Goal: Task Accomplishment & Management: Manage account settings

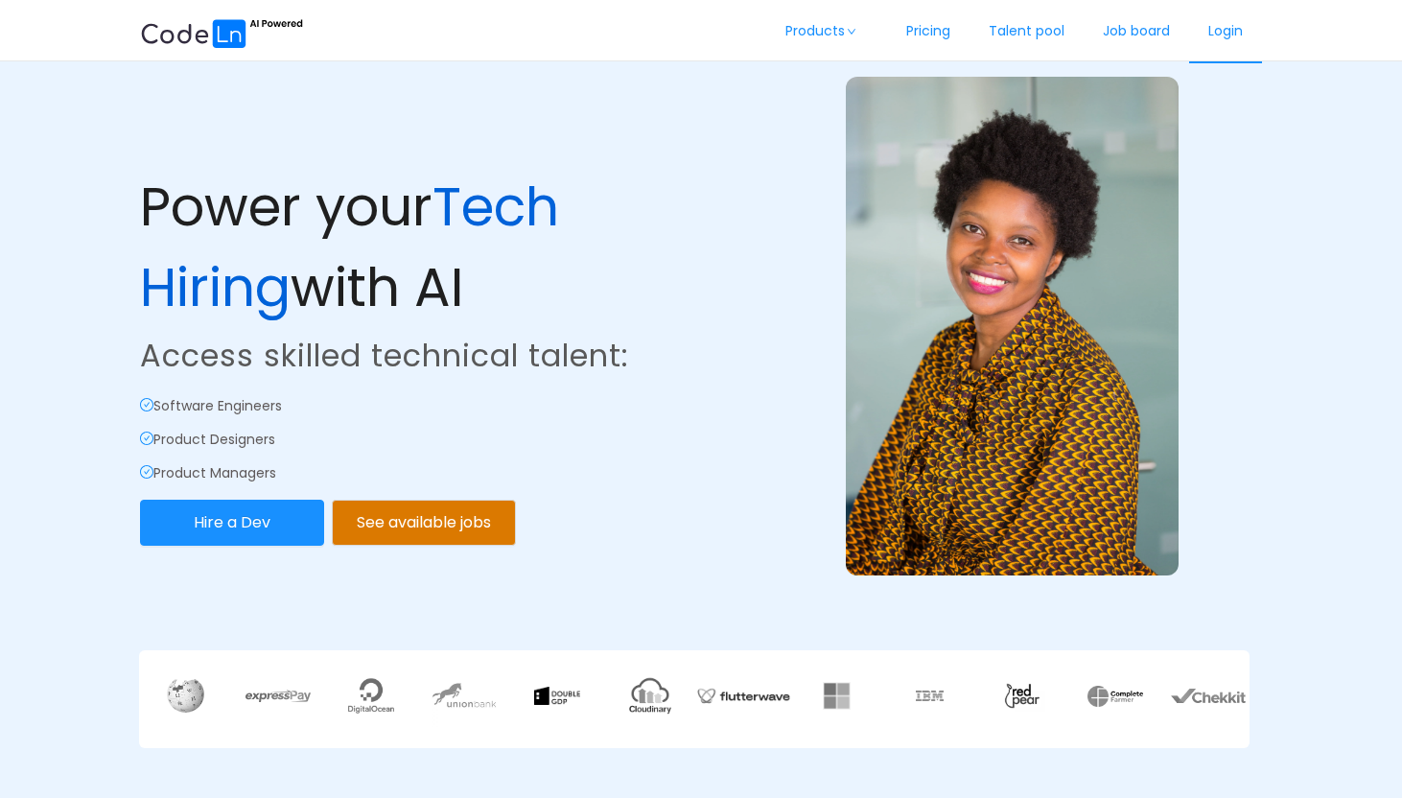
click at [1226, 35] on link "Login" at bounding box center [1225, 31] width 73 height 63
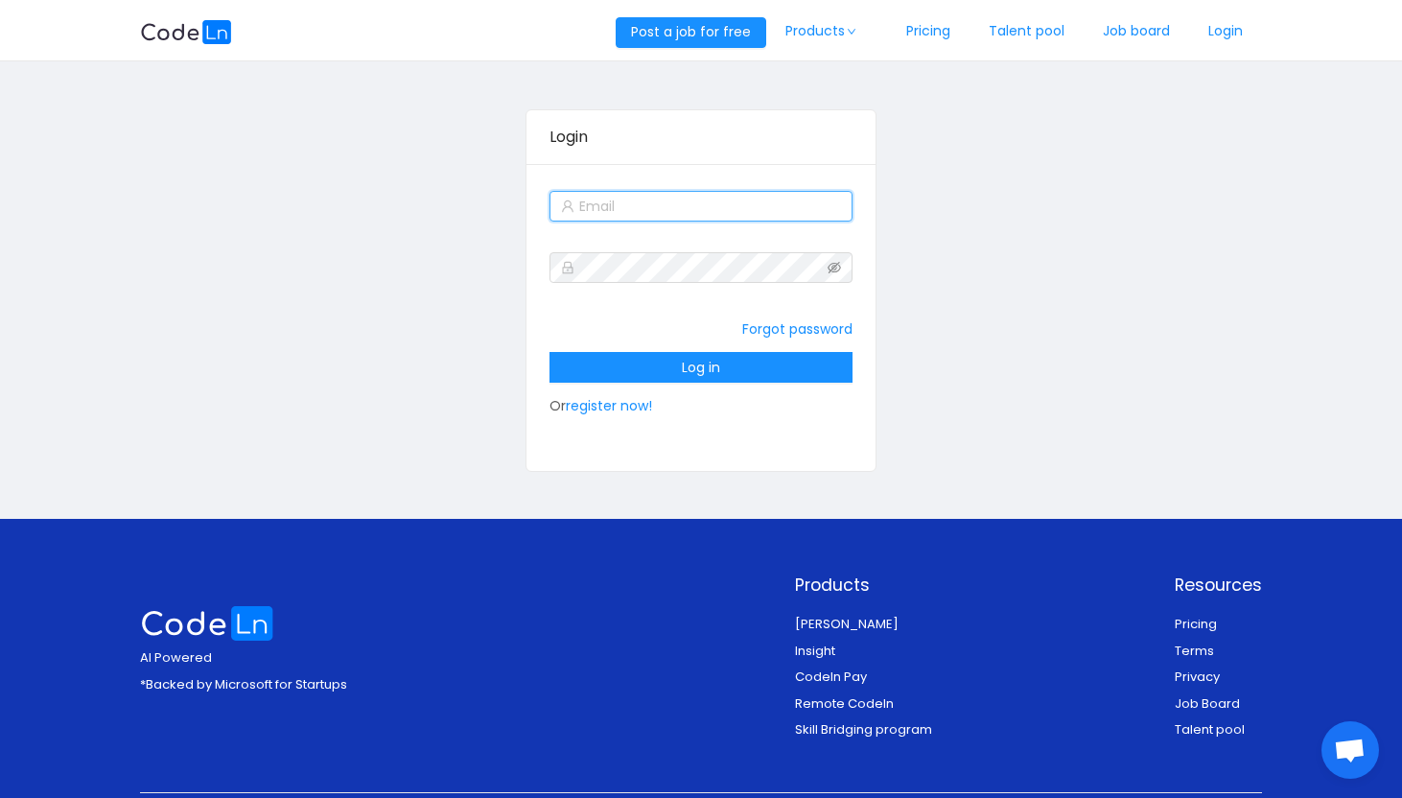
type input "[EMAIL_ADDRESS][DOMAIN_NAME]"
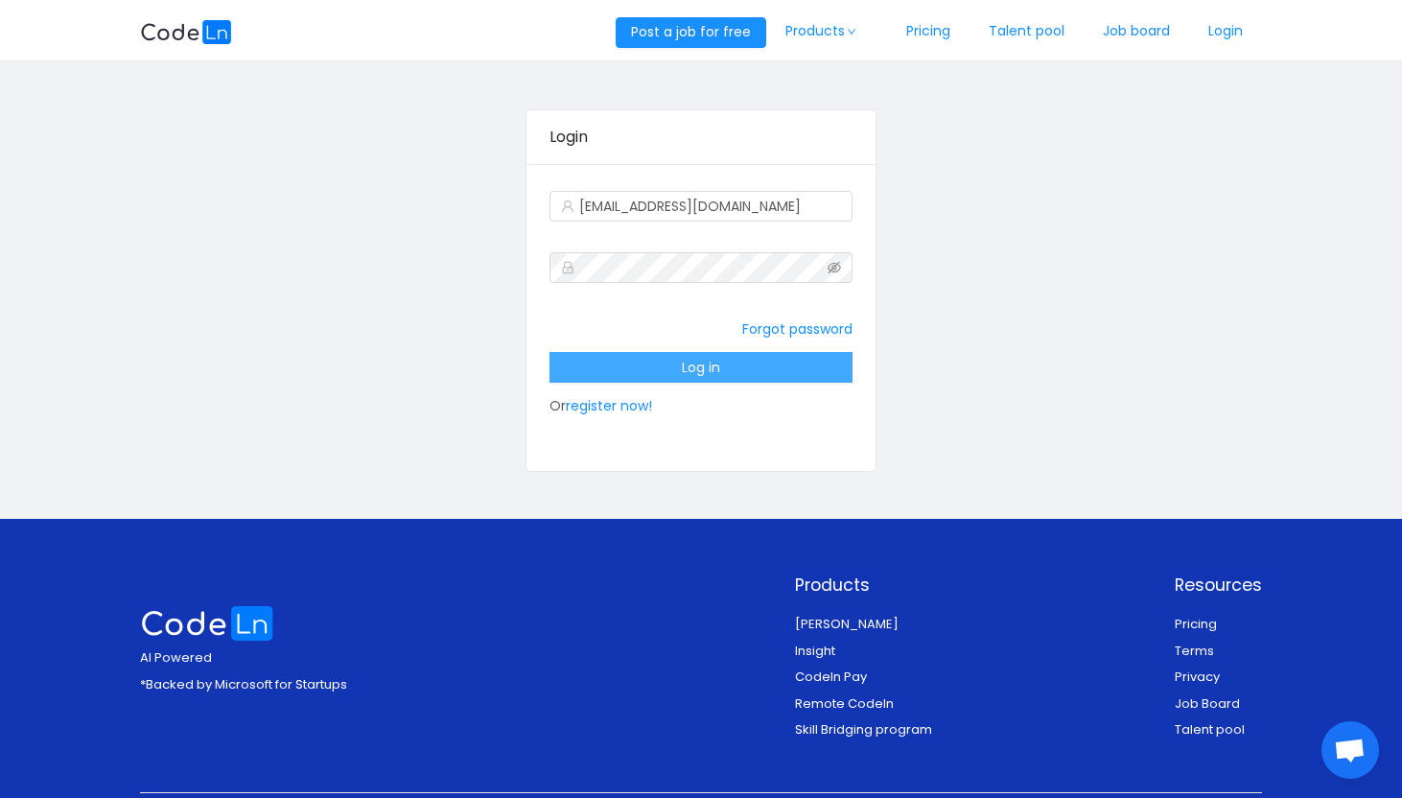
click at [708, 364] on button "Log in" at bounding box center [700, 367] width 303 height 31
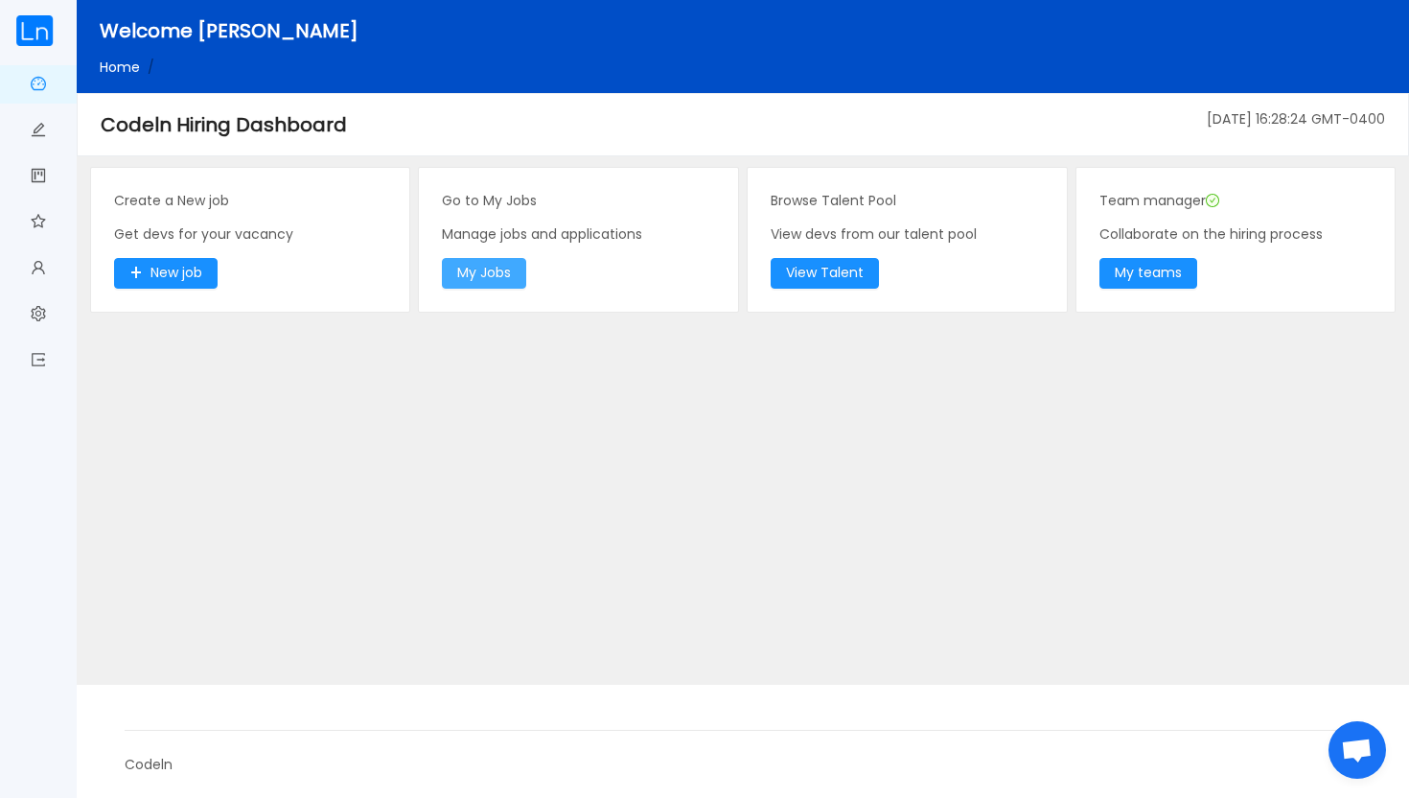
click at [507, 277] on button "My Jobs" at bounding box center [484, 273] width 84 height 31
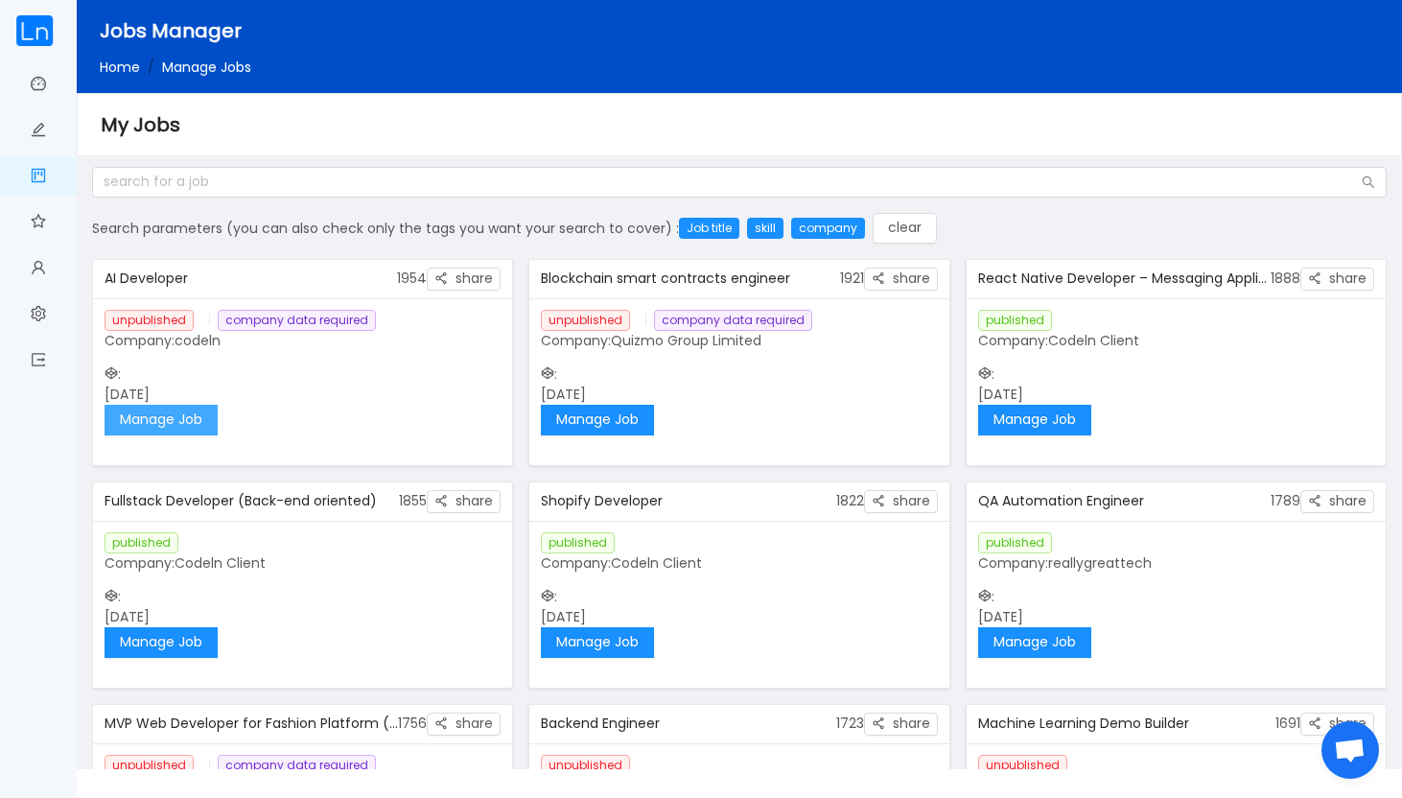
click at [197, 422] on button "Manage Job" at bounding box center [160, 420] width 113 height 31
click at [30, 38] on img at bounding box center [34, 30] width 38 height 31
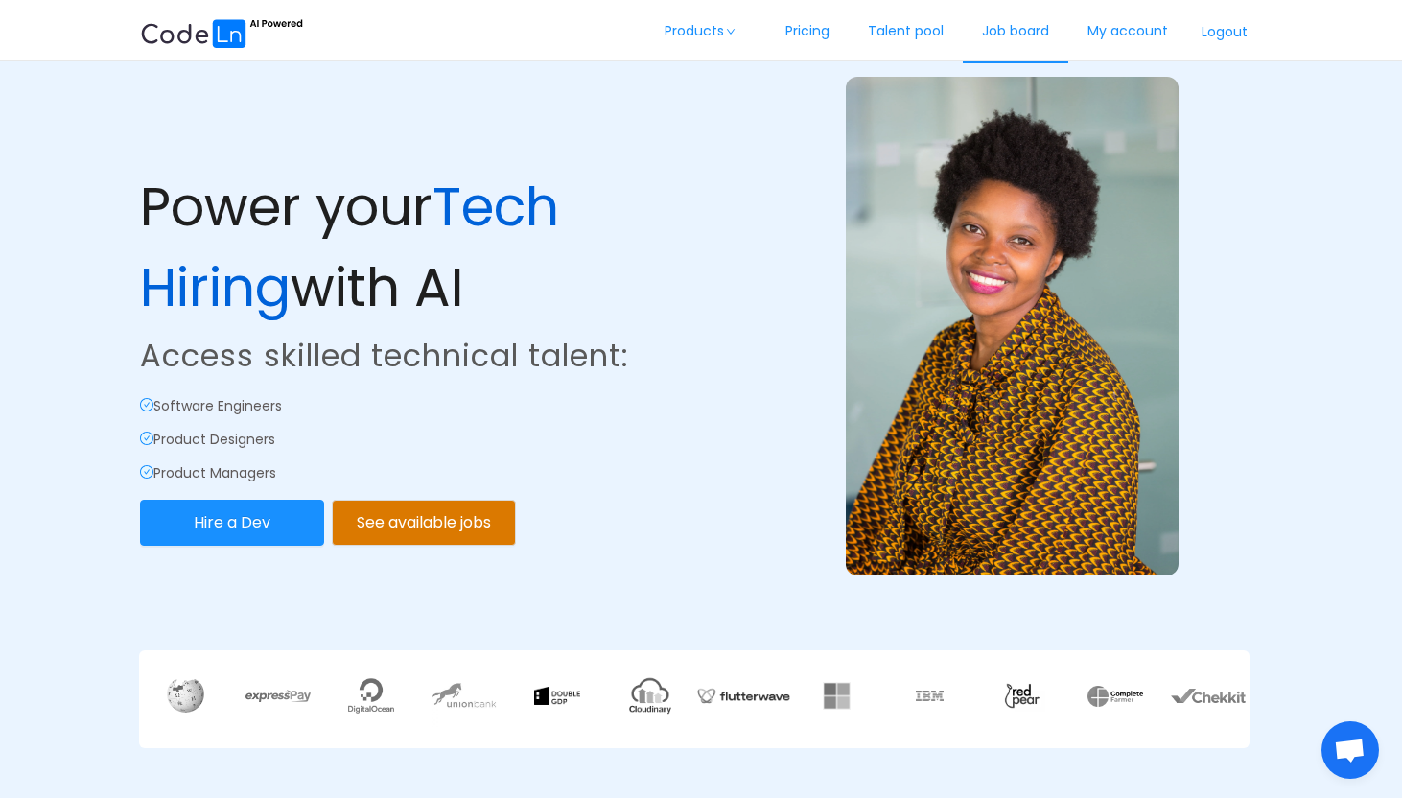
click at [1031, 35] on link "Job board" at bounding box center [1014, 31] width 105 height 63
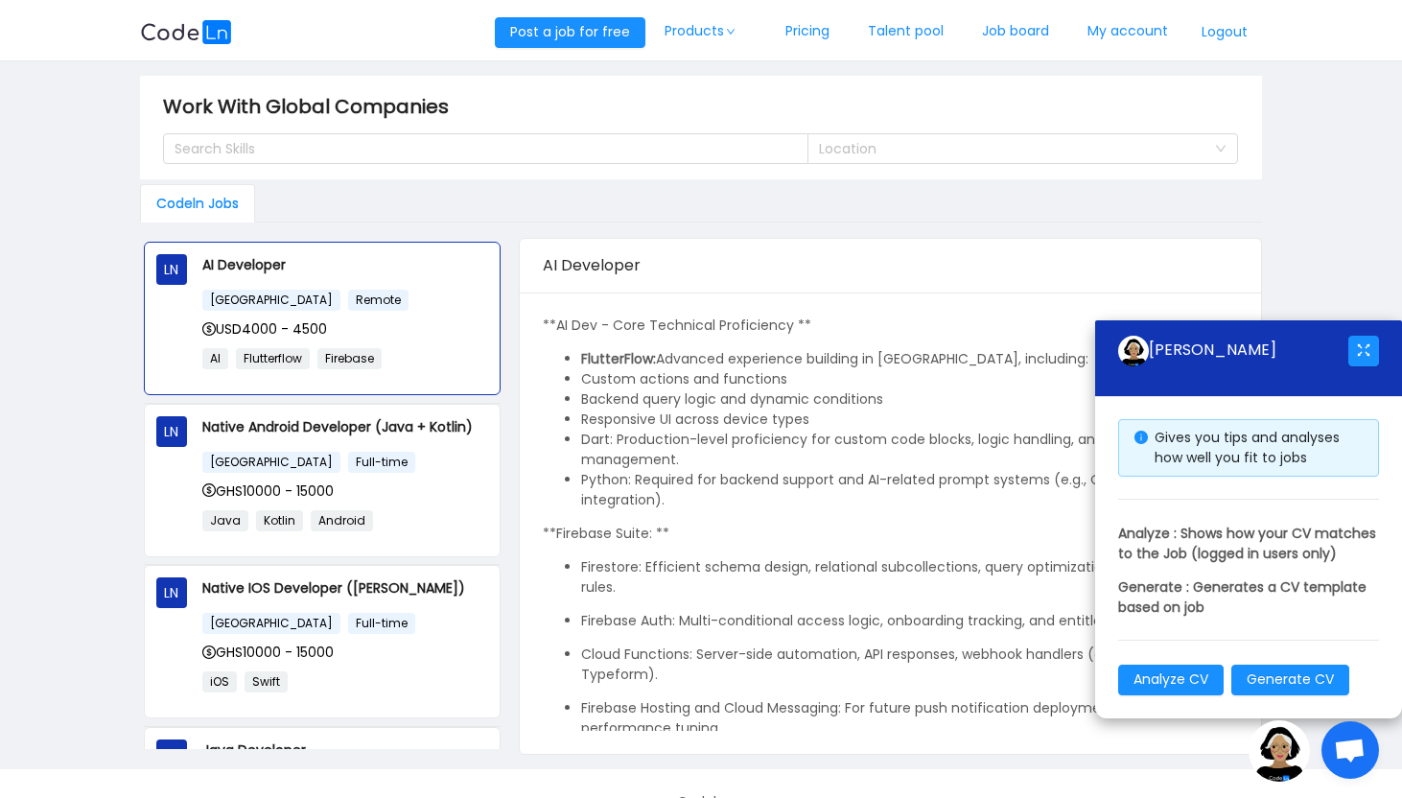
click at [1236, 35] on button "Logout" at bounding box center [1224, 32] width 75 height 31
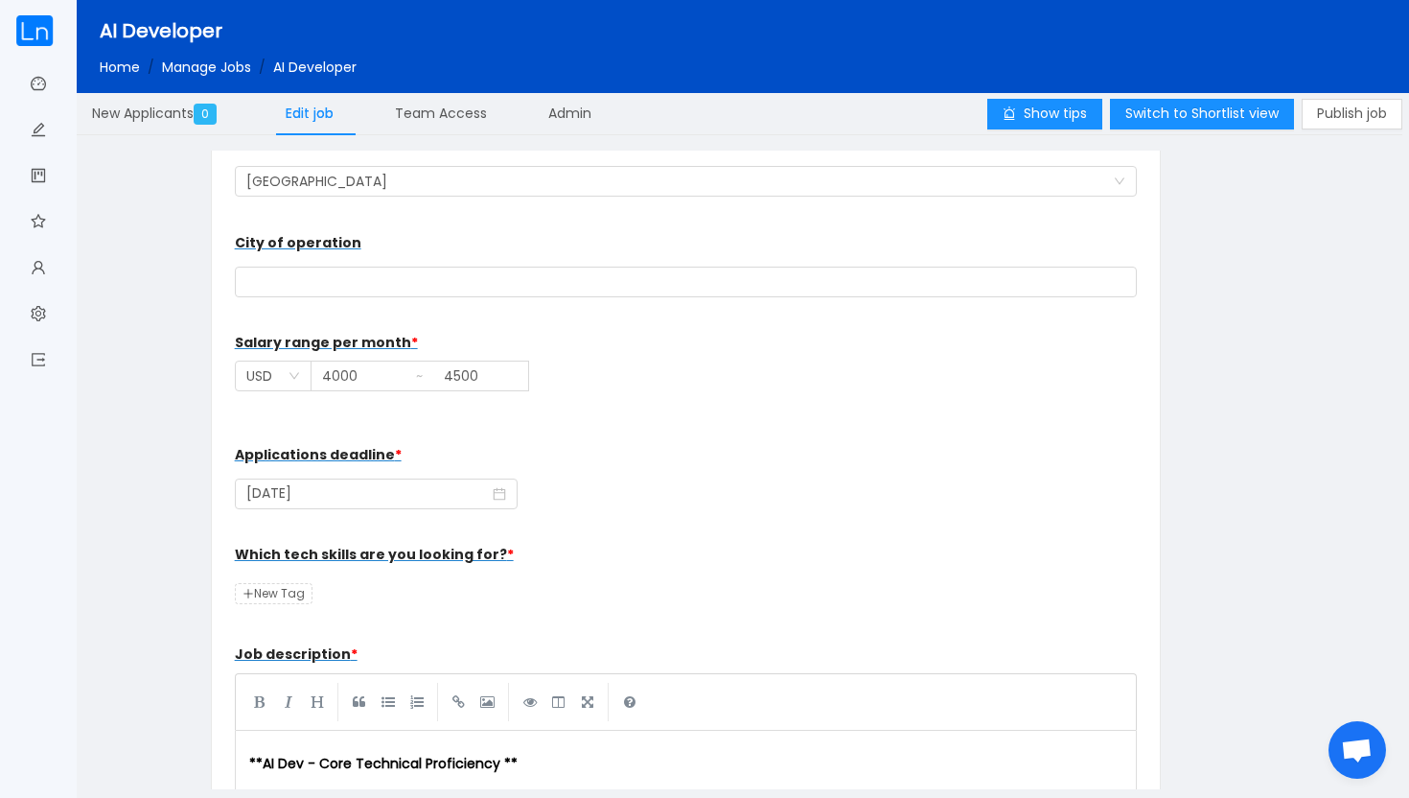
scroll to position [352, 0]
click at [272, 591] on span "New Tag" at bounding box center [274, 591] width 78 height 21
type input "I"
type input "AI"
click at [490, 597] on div "Which tech skills are you looking for? * AI" at bounding box center [686, 571] width 903 height 77
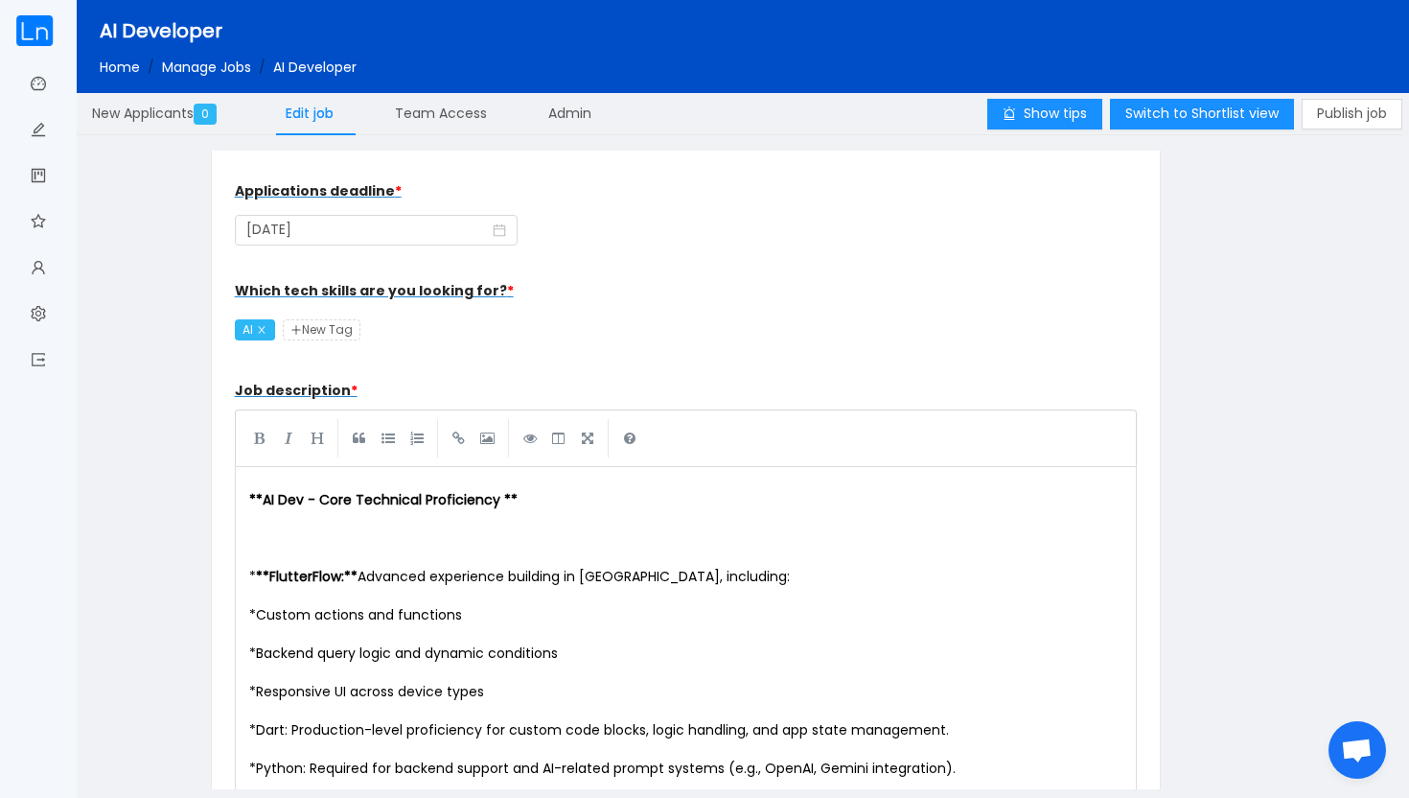
scroll to position [575, 0]
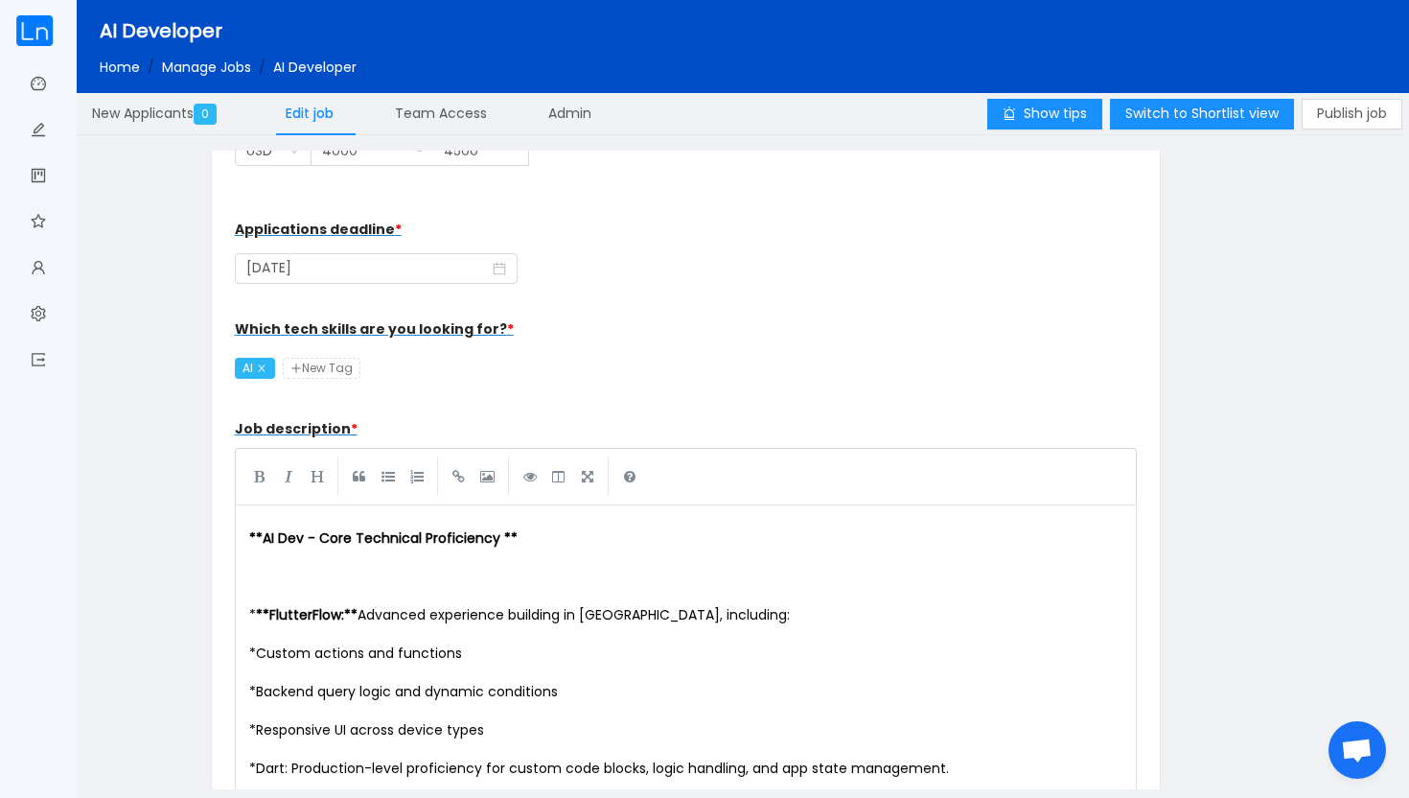
click at [328, 367] on span "New Tag" at bounding box center [322, 368] width 78 height 21
type input "Flutterflow"
click at [498, 368] on div "Which tech skills are you looking for? * AI Flutterflow" at bounding box center [686, 348] width 903 height 77
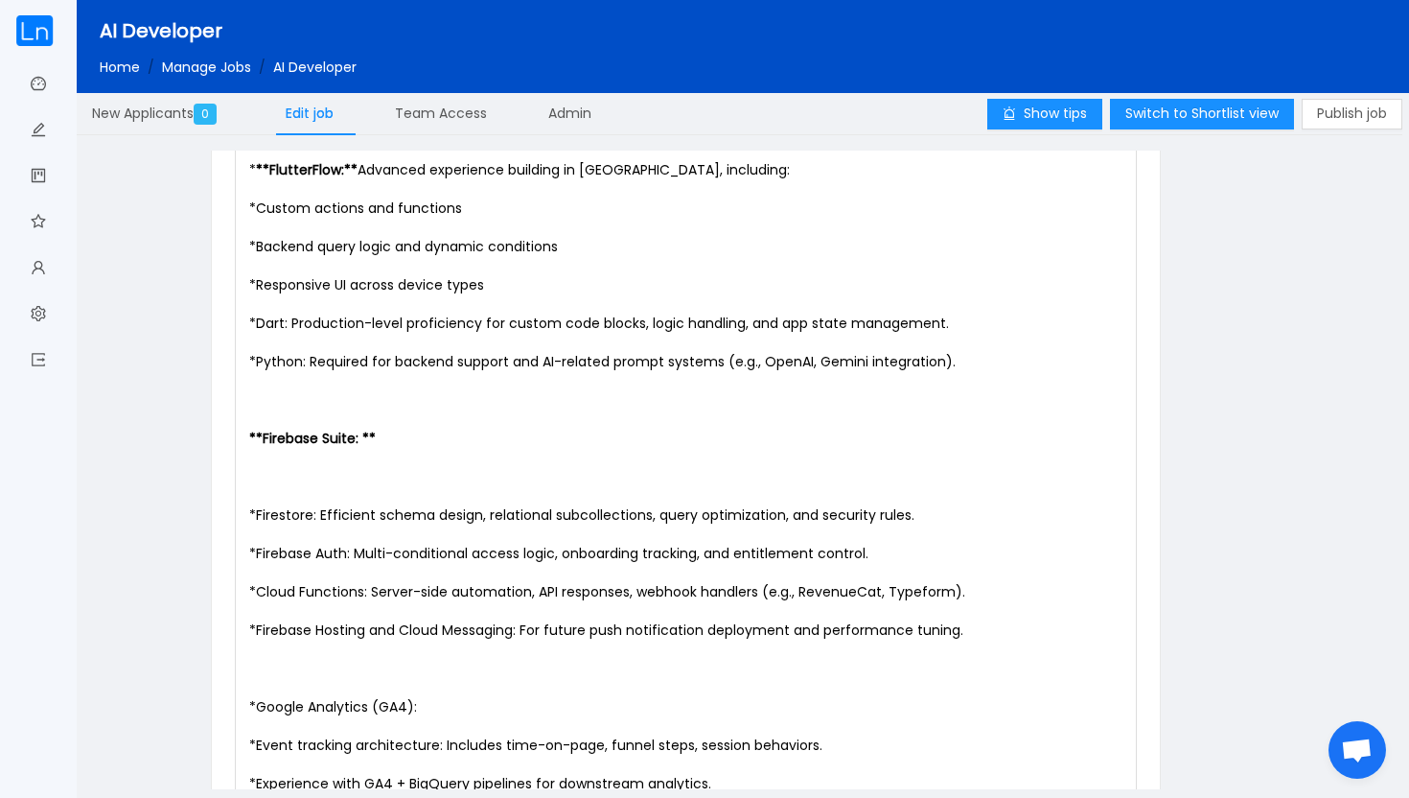
scroll to position [1086, 0]
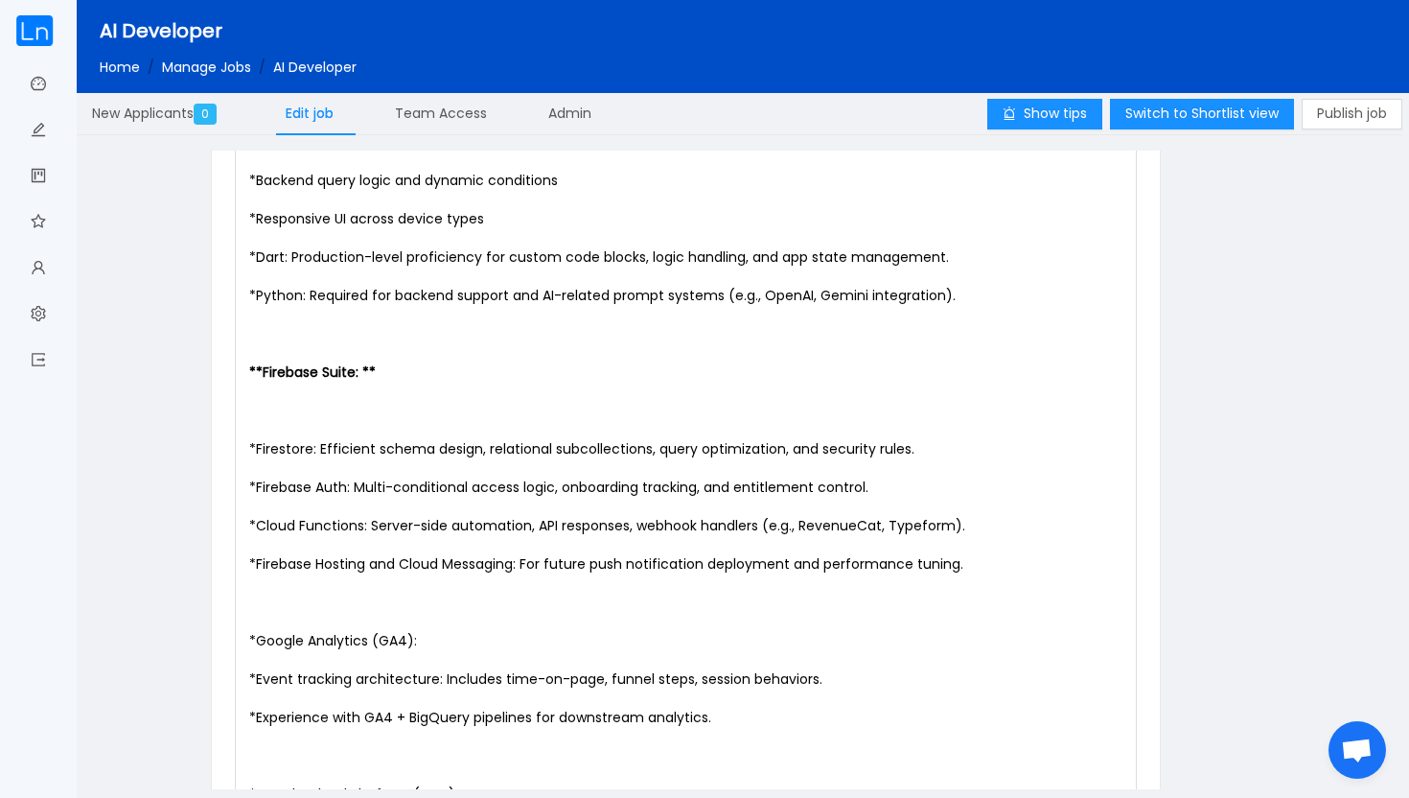
click at [274, 427] on pre "​" at bounding box center [690, 410] width 890 height 38
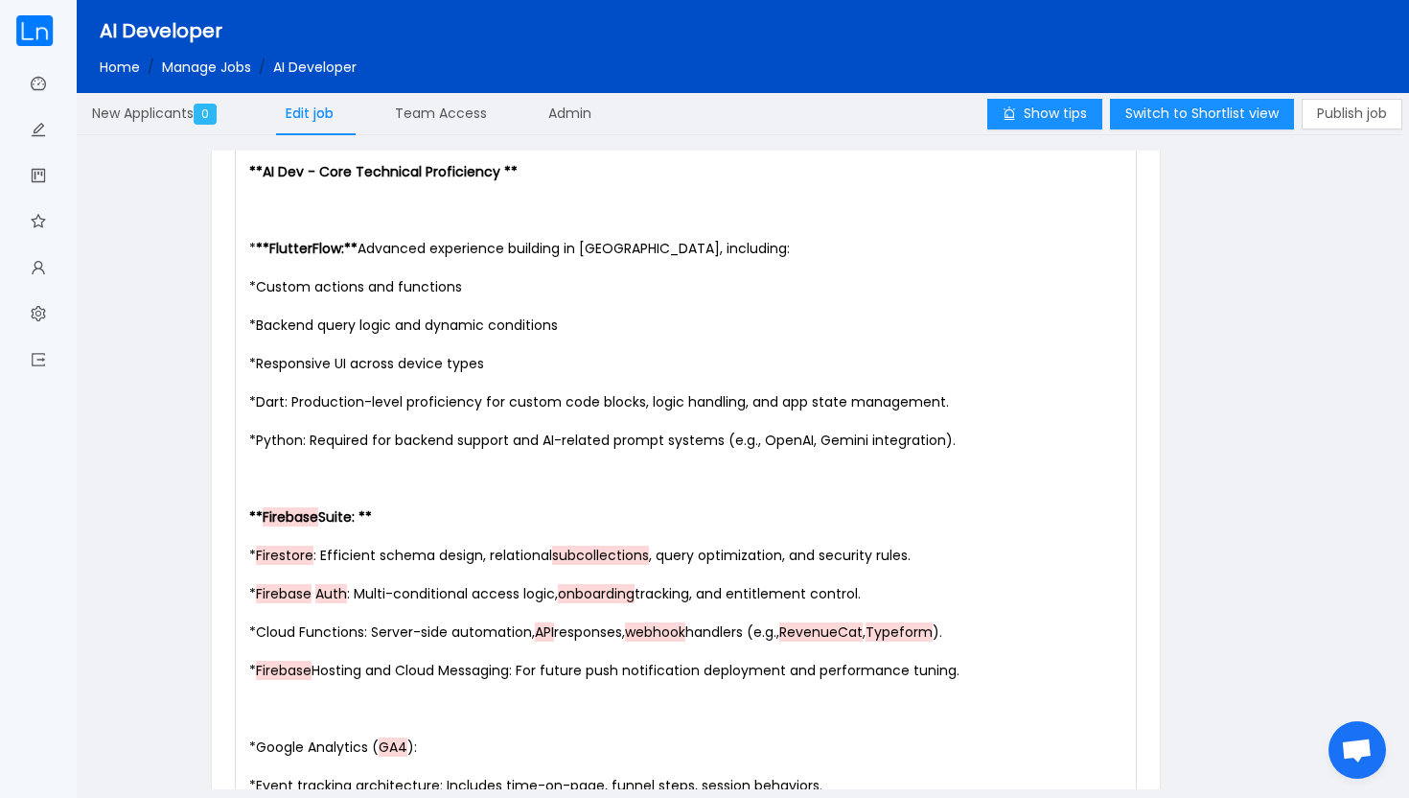
scroll to position [932, 0]
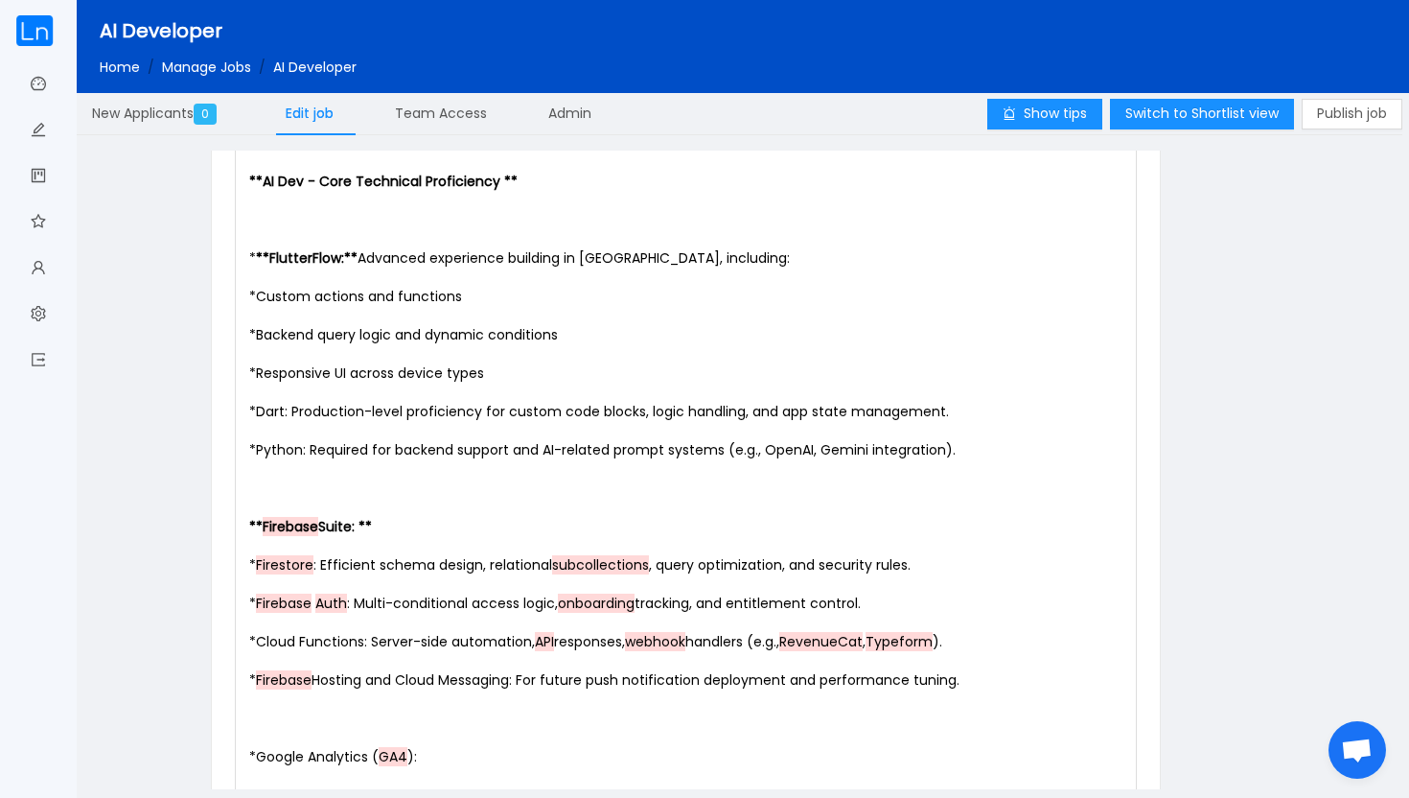
click at [269, 215] on pre "​" at bounding box center [690, 219] width 890 height 38
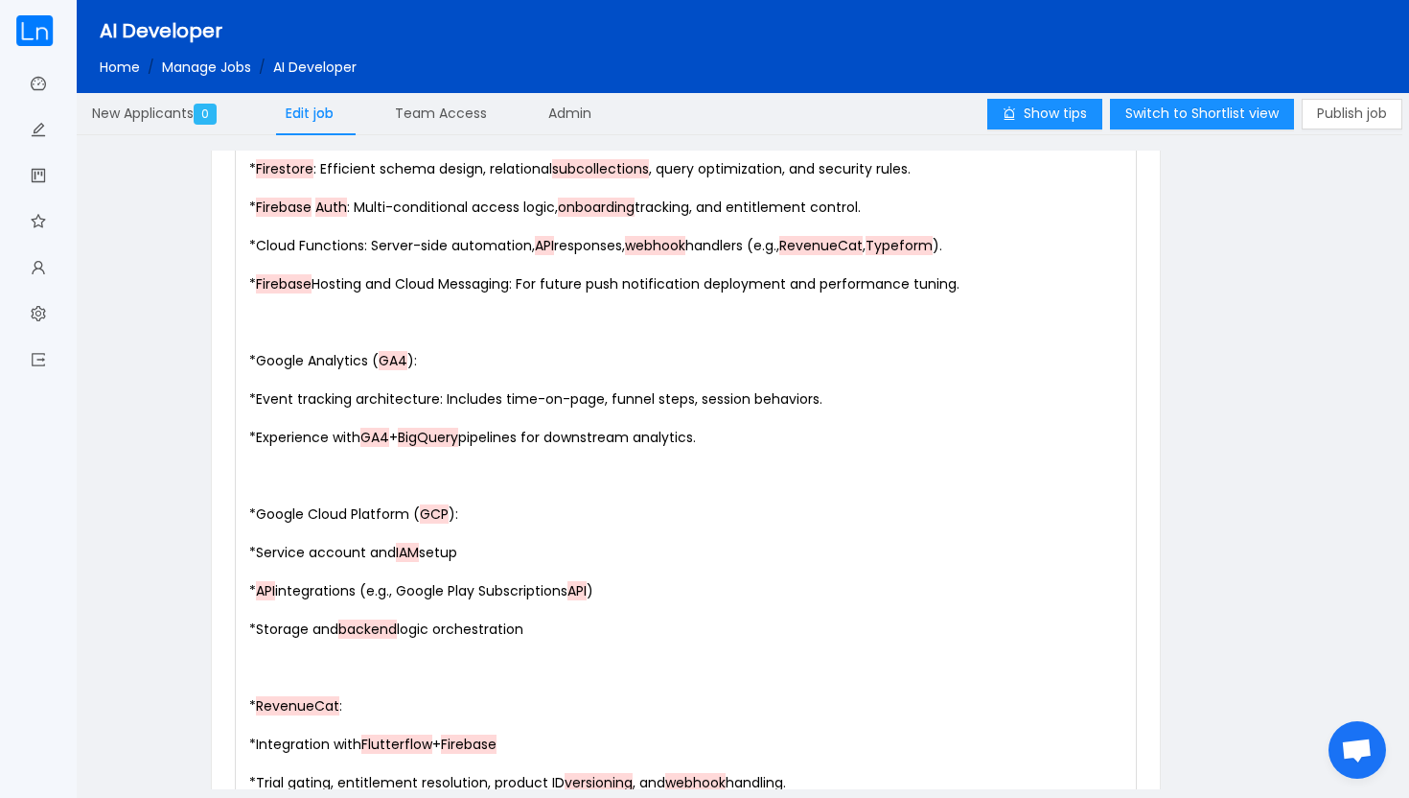
scroll to position [1294, 0]
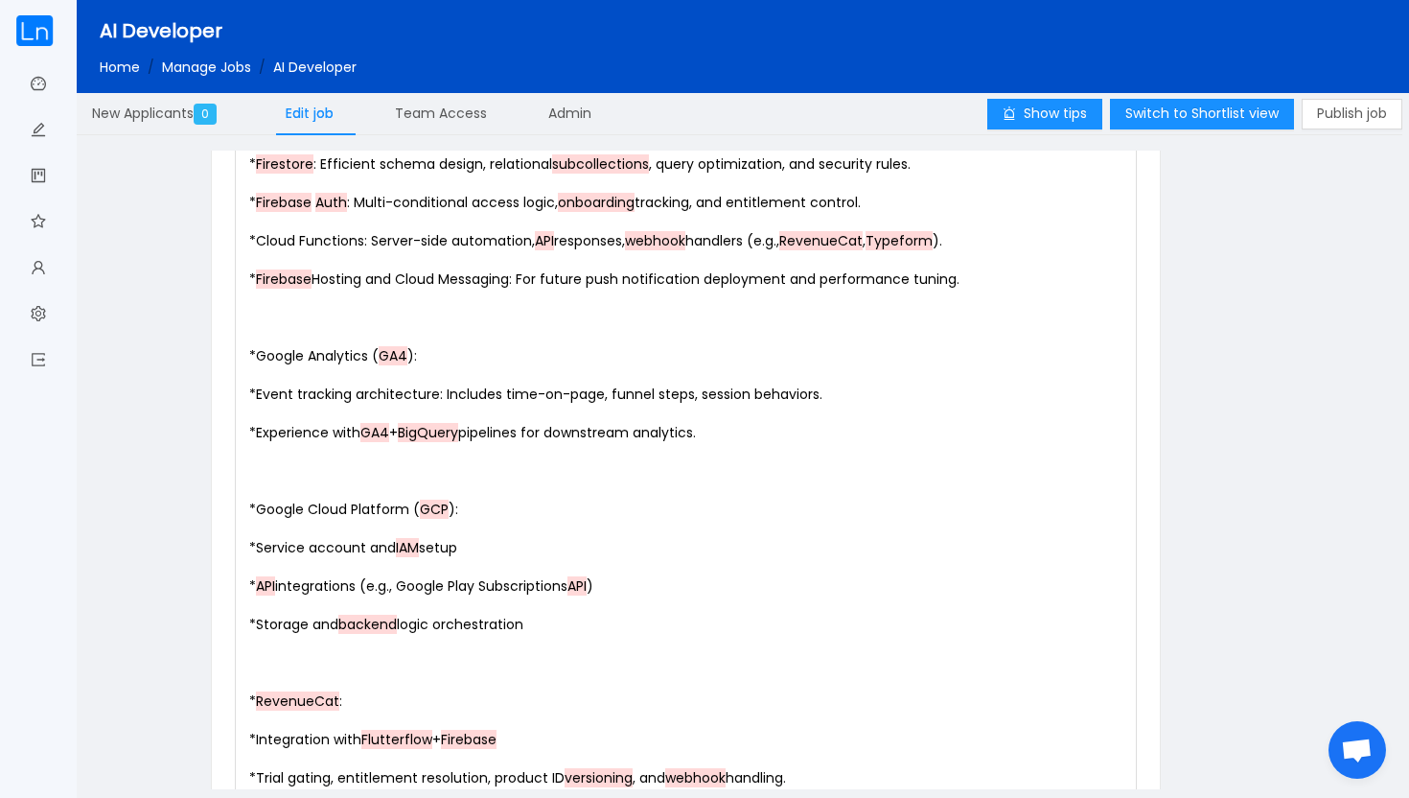
click at [301, 476] on pre "​" at bounding box center [690, 471] width 890 height 38
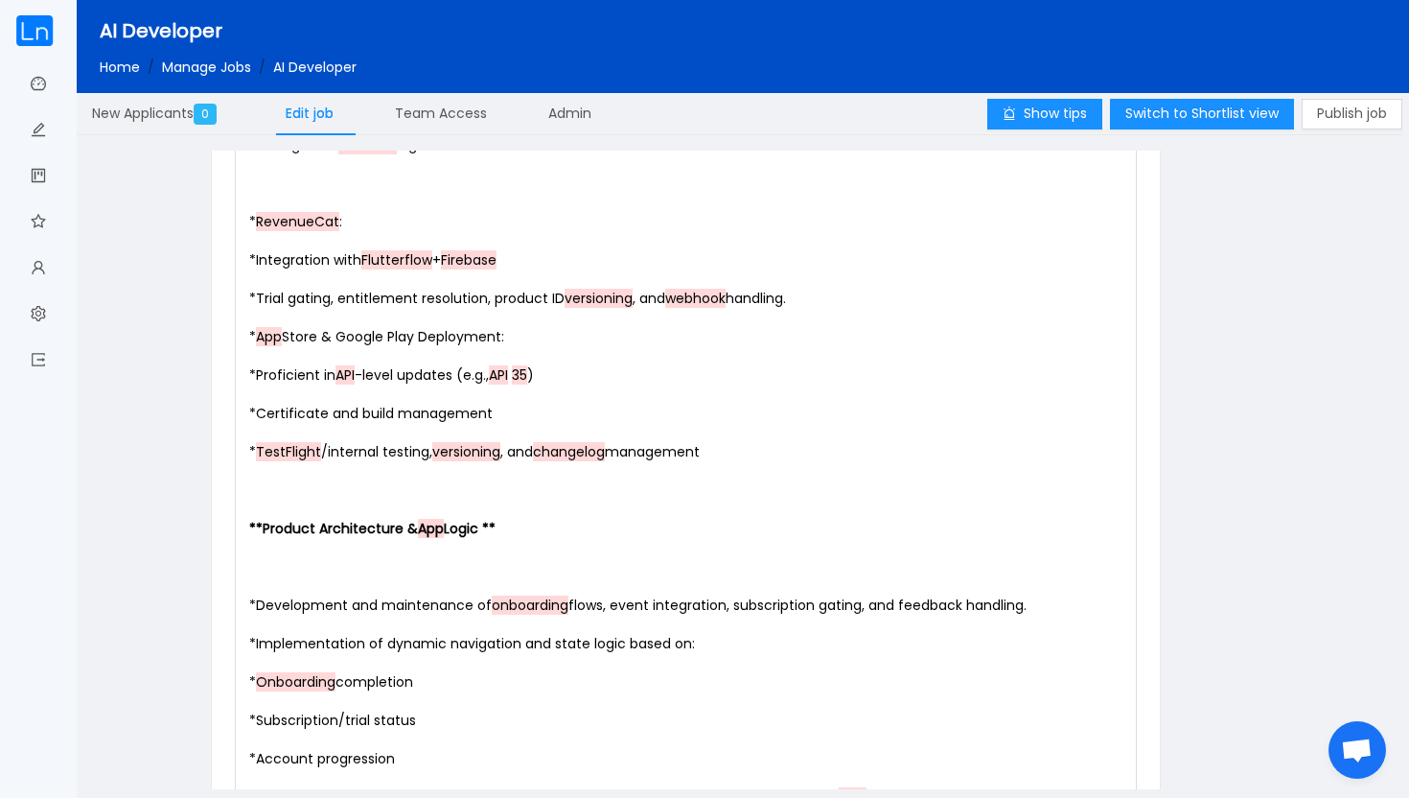
scroll to position [1755, 0]
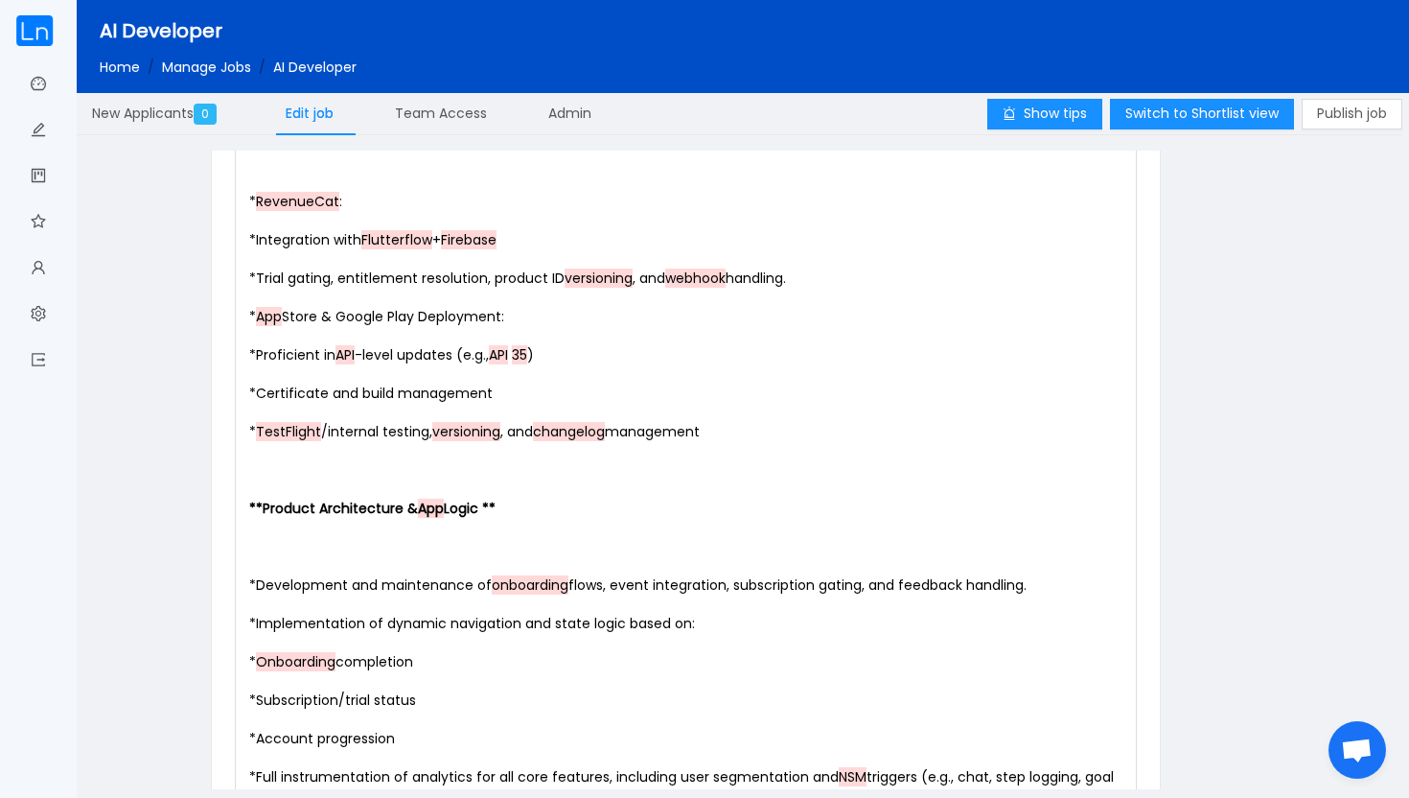
type textarea "​"
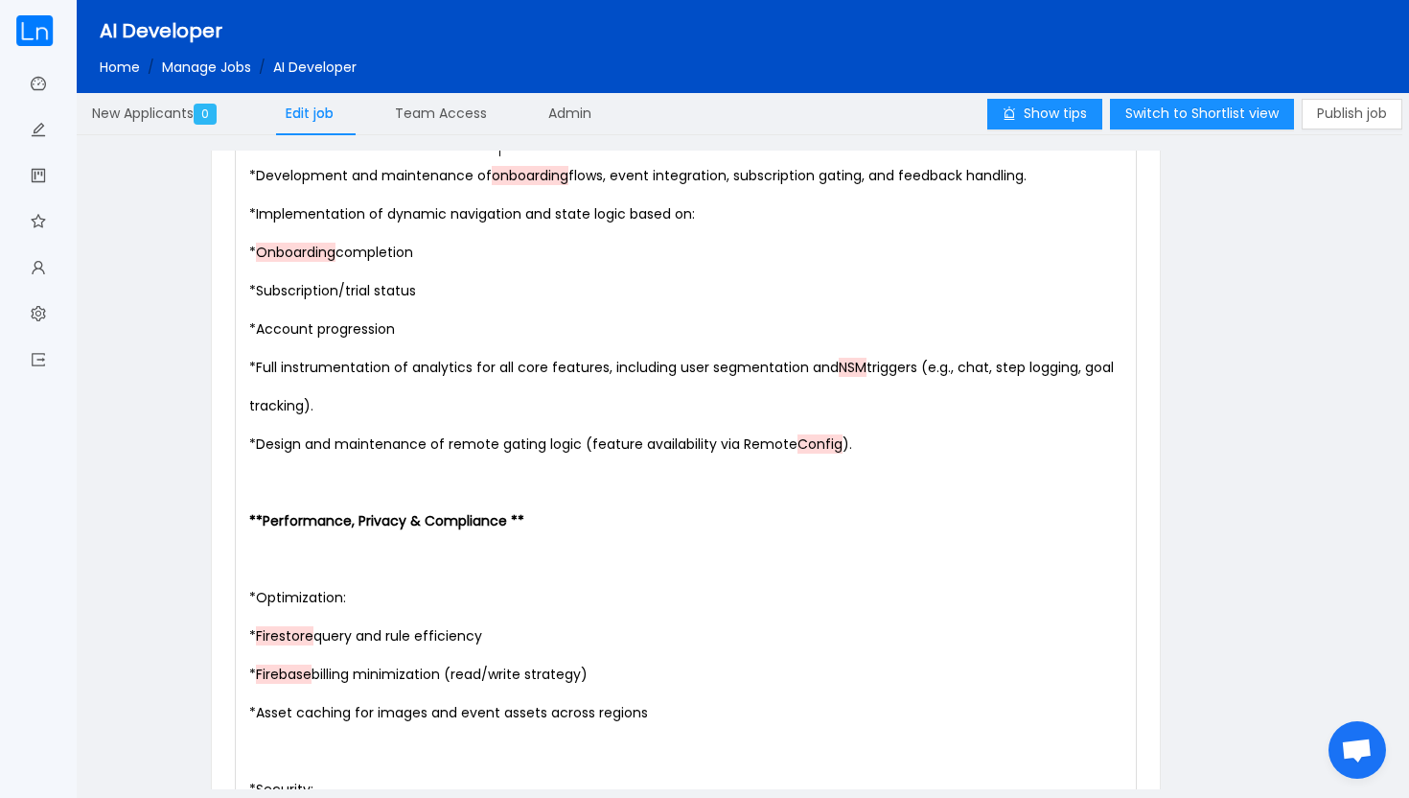
scroll to position [2135, 0]
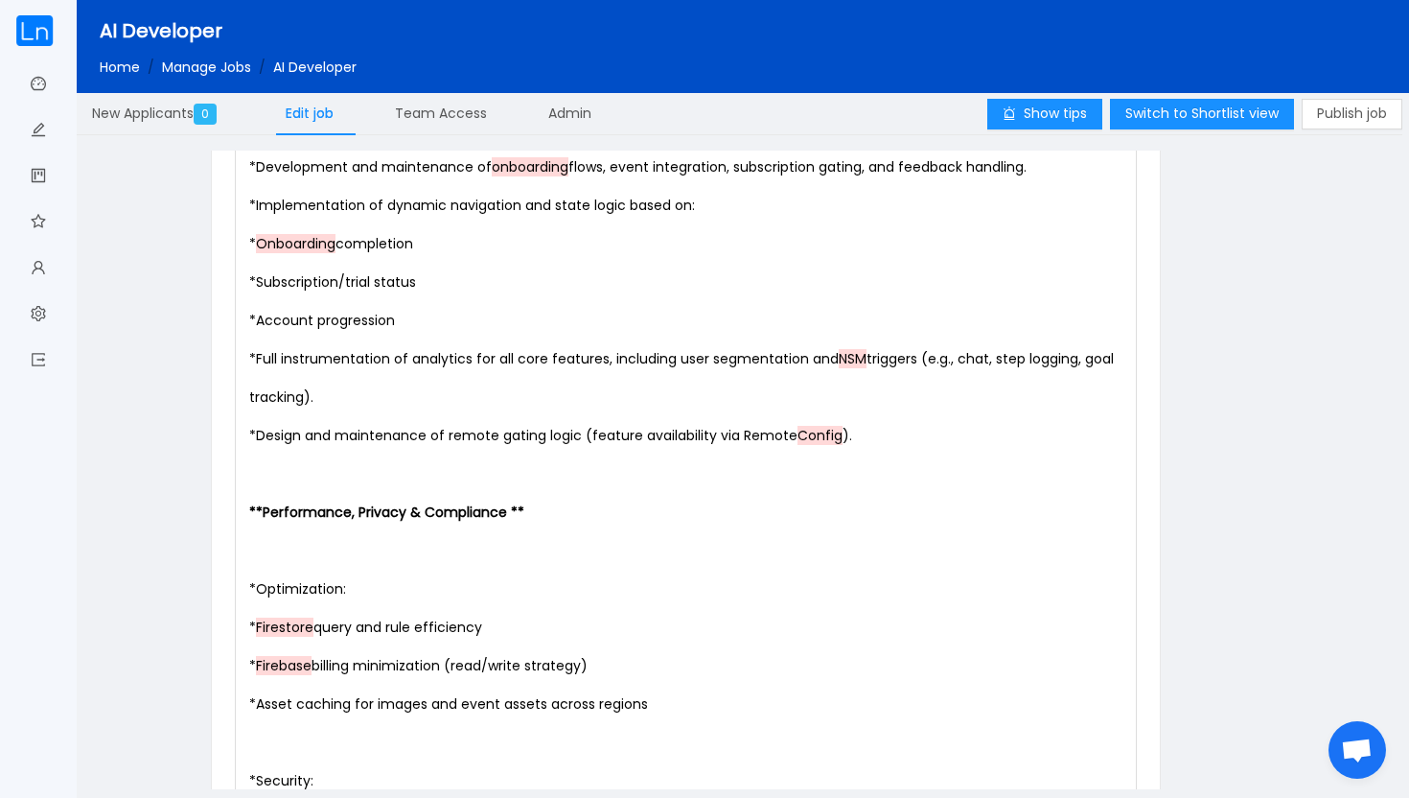
click at [283, 549] on pre "​" at bounding box center [690, 550] width 890 height 38
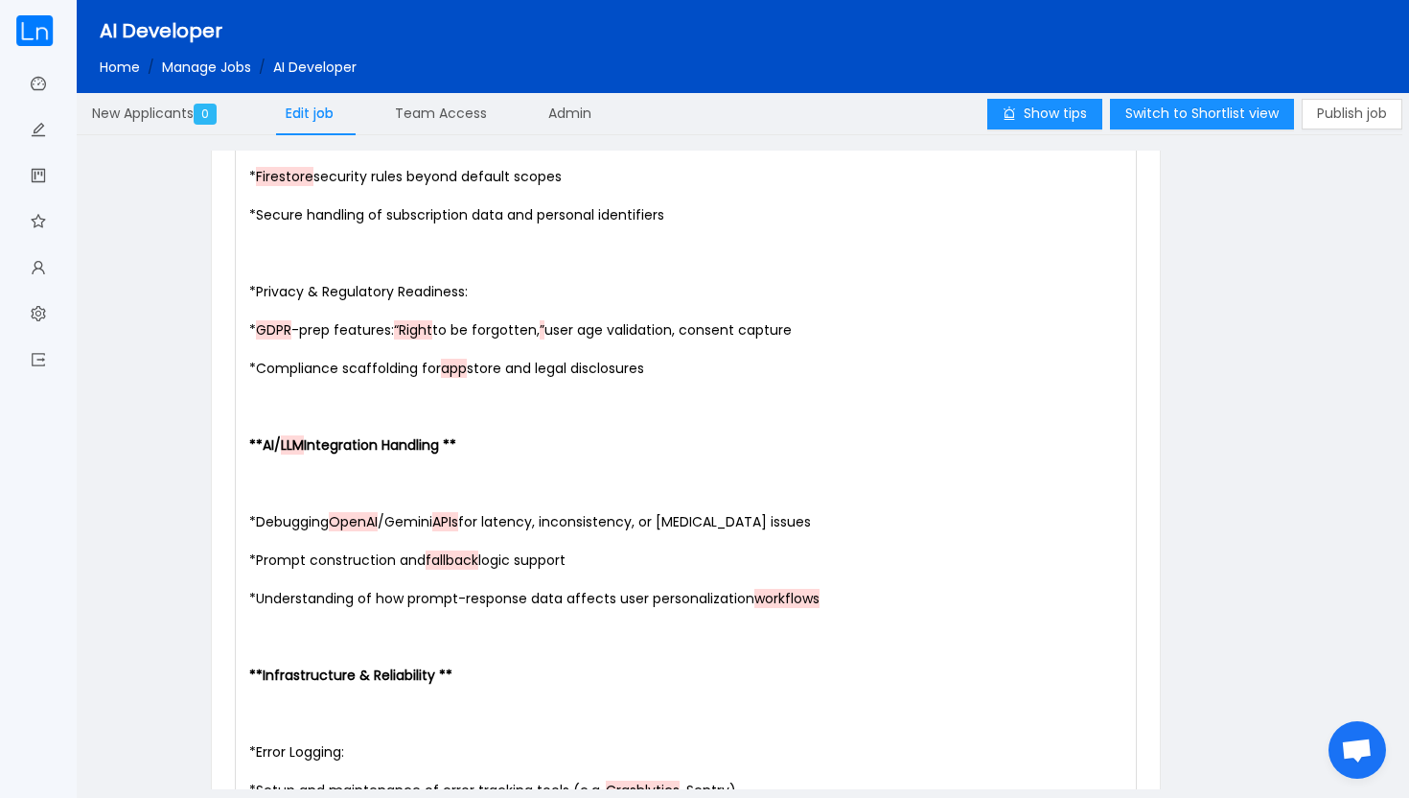
scroll to position [2748, 0]
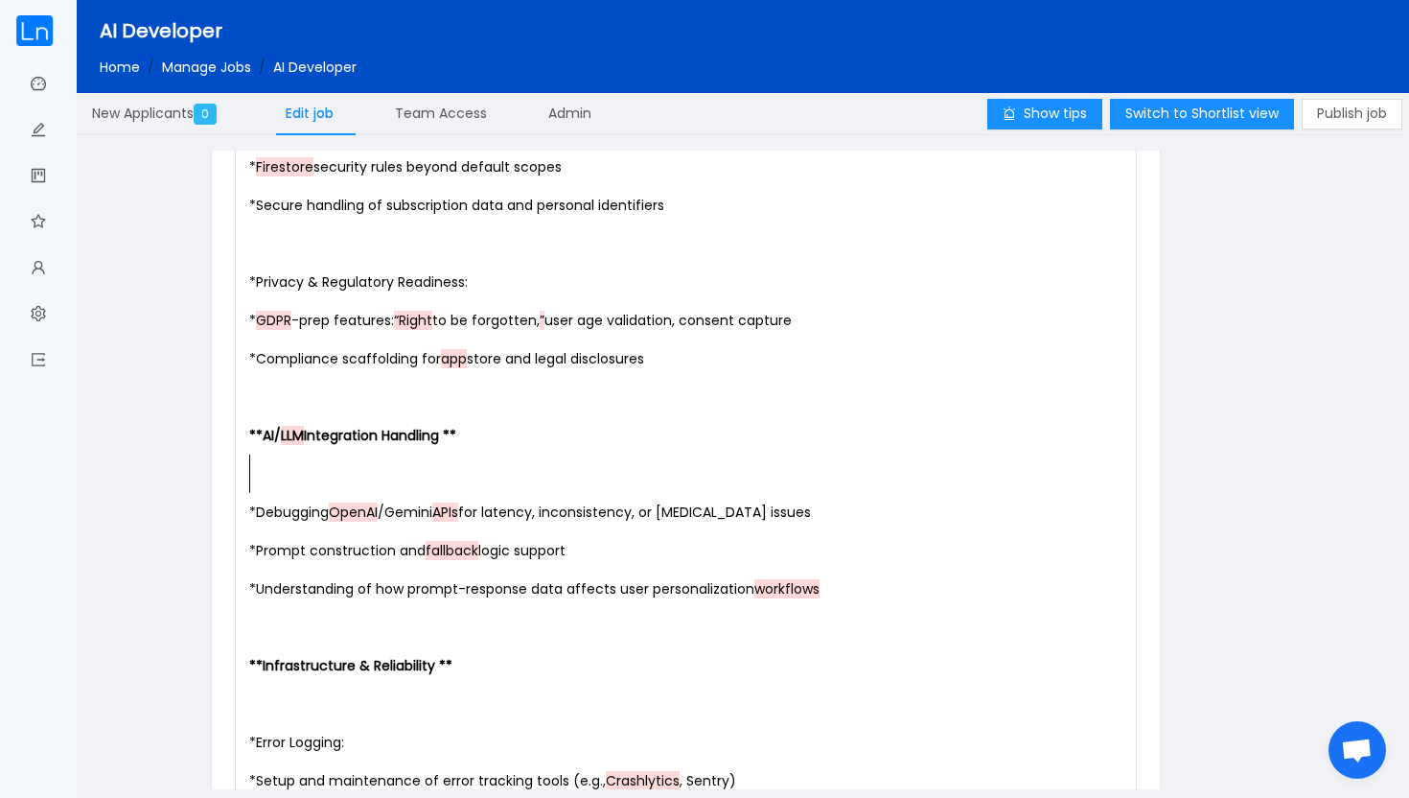
click at [294, 489] on pre "​" at bounding box center [690, 473] width 890 height 38
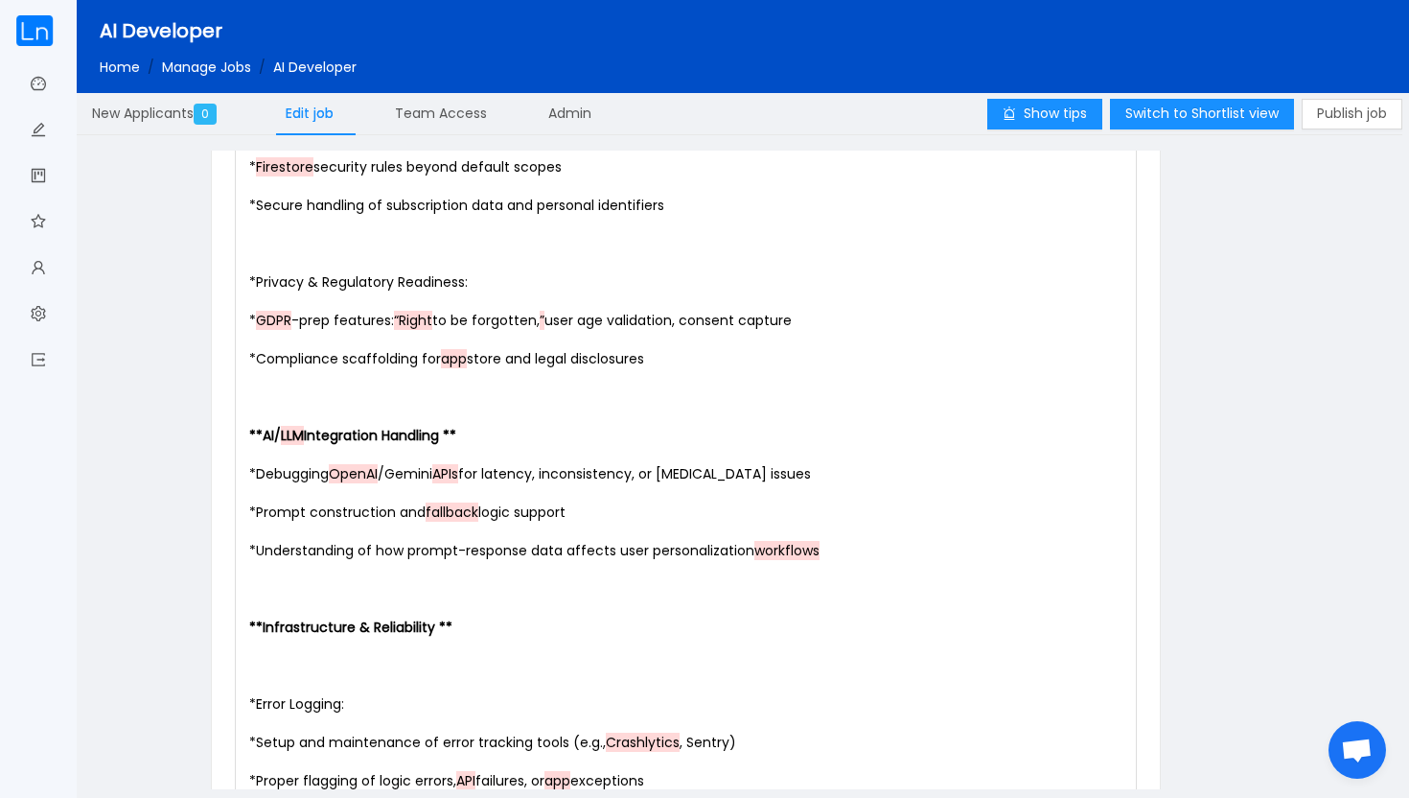
click at [280, 659] on pre "​" at bounding box center [690, 665] width 890 height 38
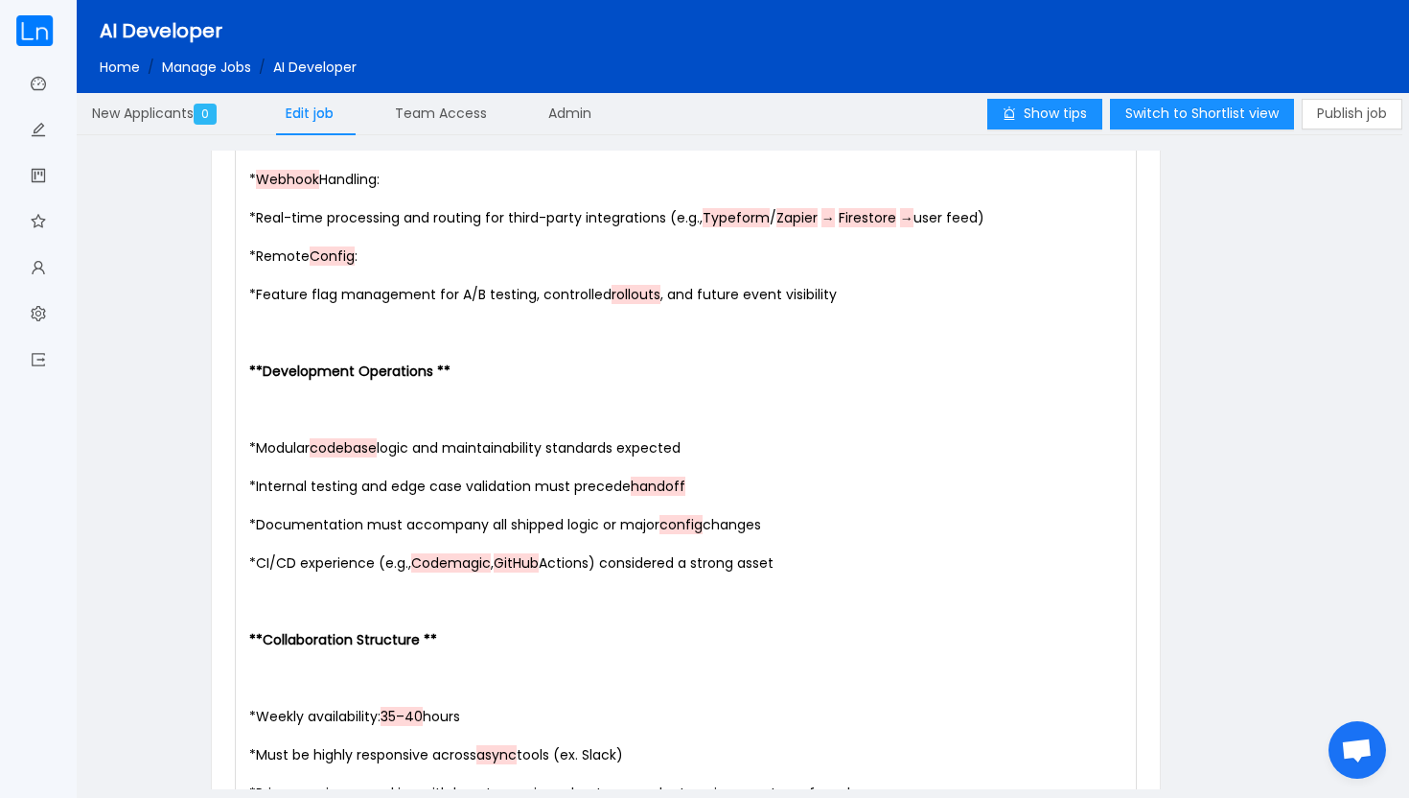
scroll to position [3363, 0]
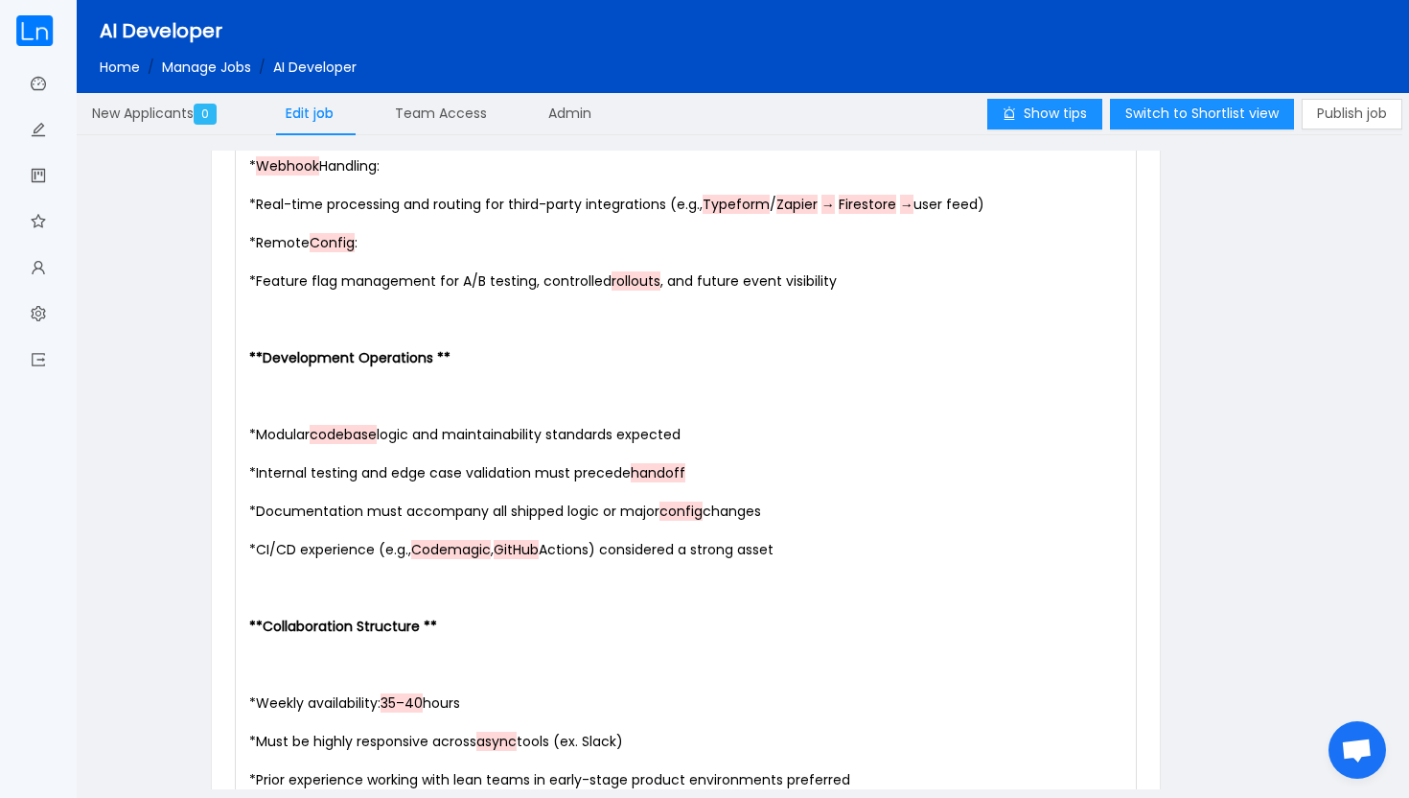
click at [283, 404] on pre "​" at bounding box center [690, 396] width 890 height 38
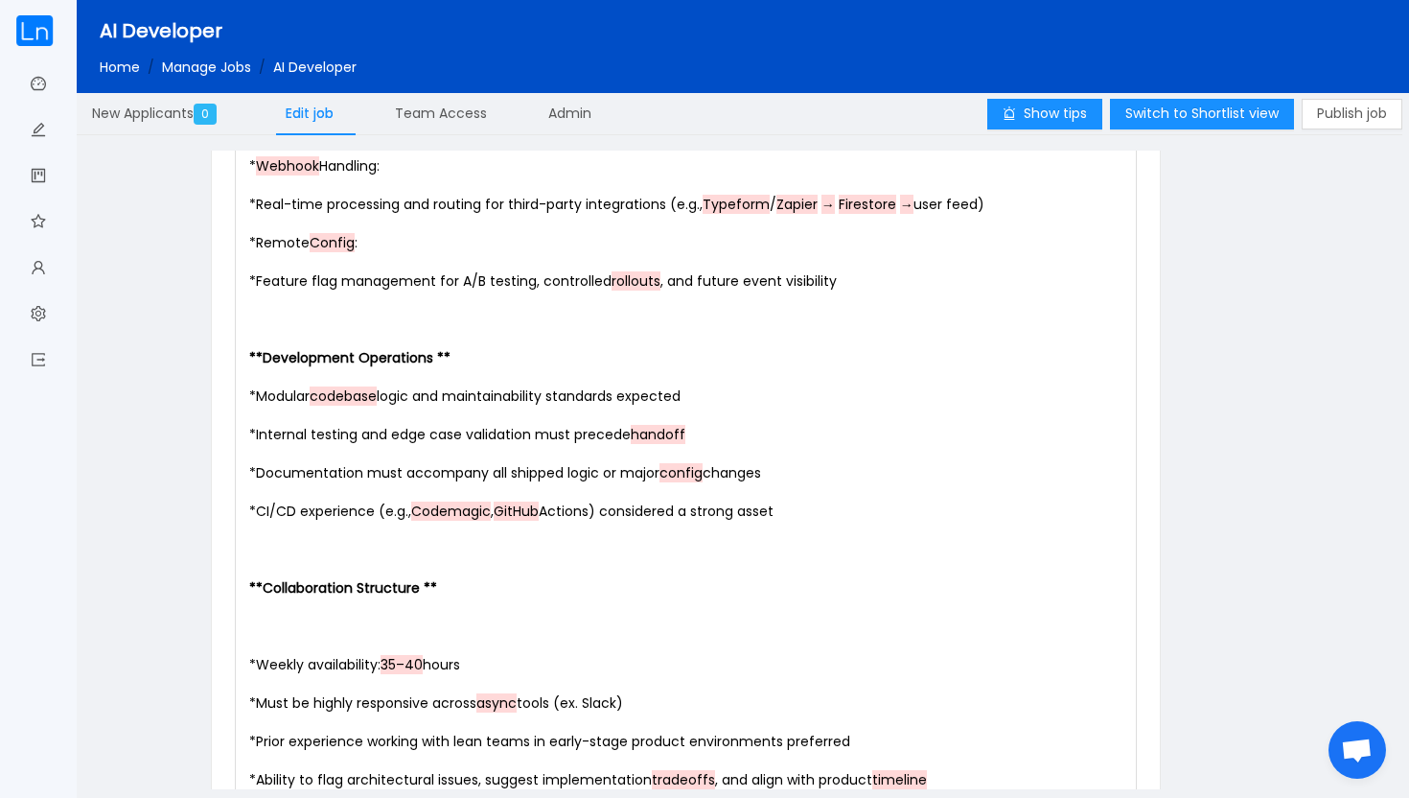
click at [300, 635] on pre "​" at bounding box center [690, 626] width 890 height 38
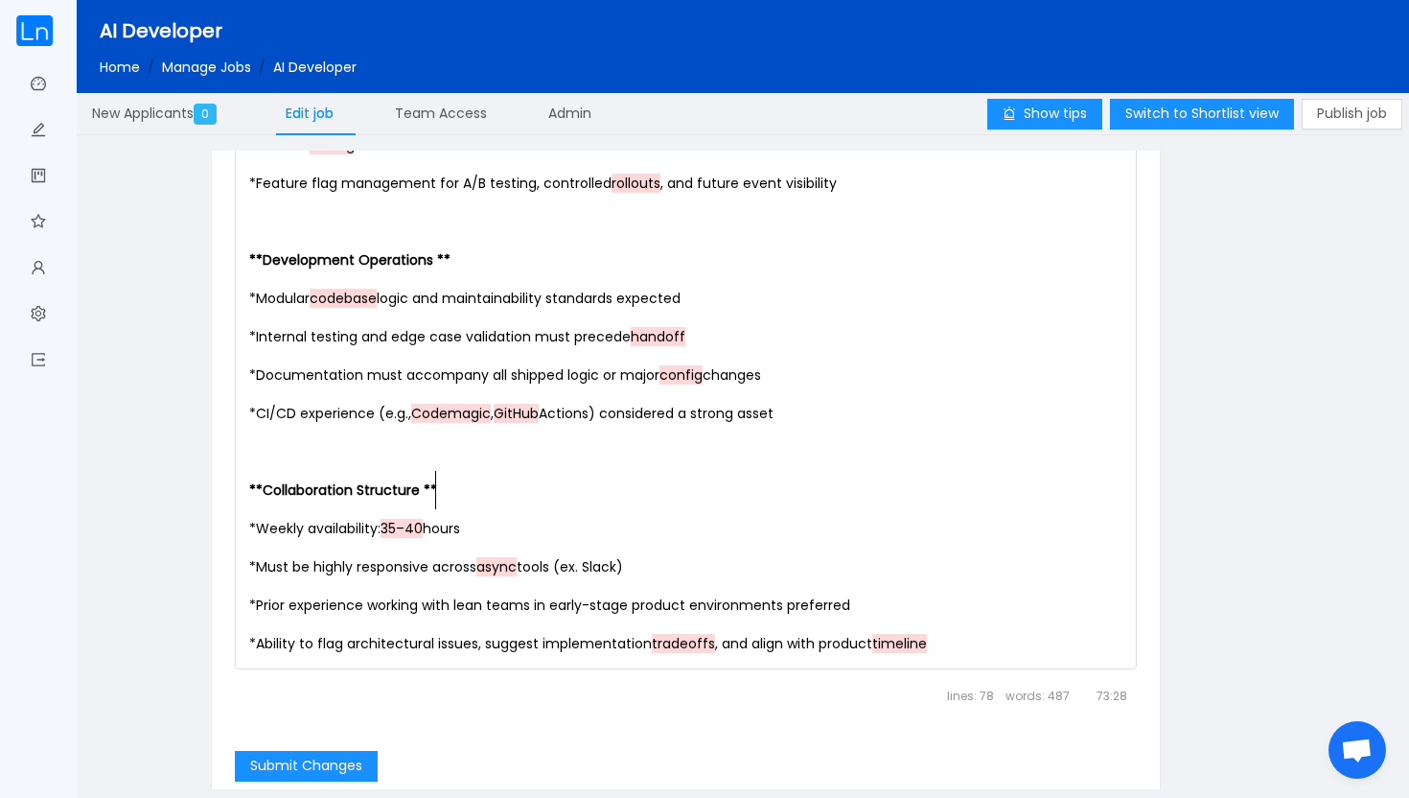
scroll to position [3518, 0]
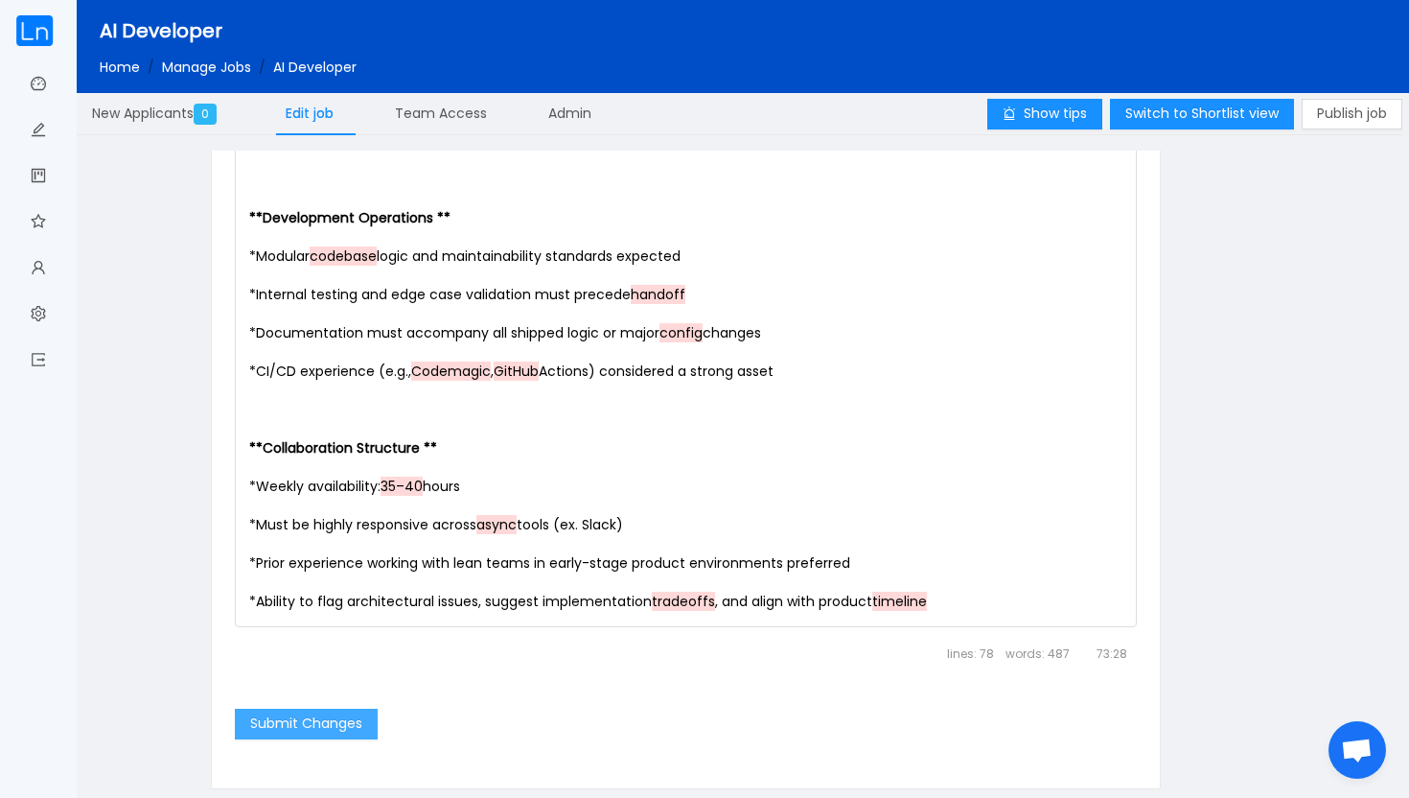
click at [359, 724] on button "Submit Changes" at bounding box center [306, 723] width 143 height 31
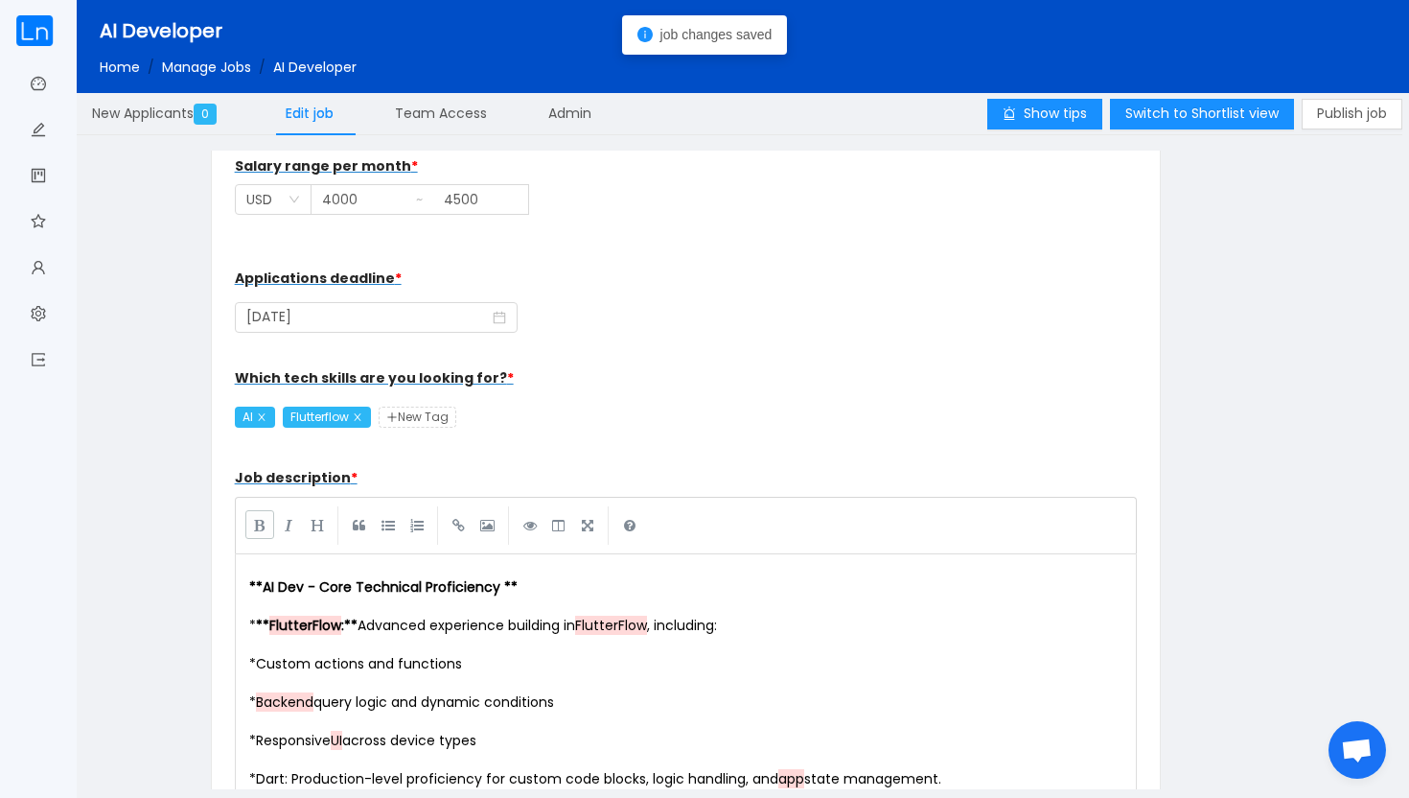
scroll to position [522, 0]
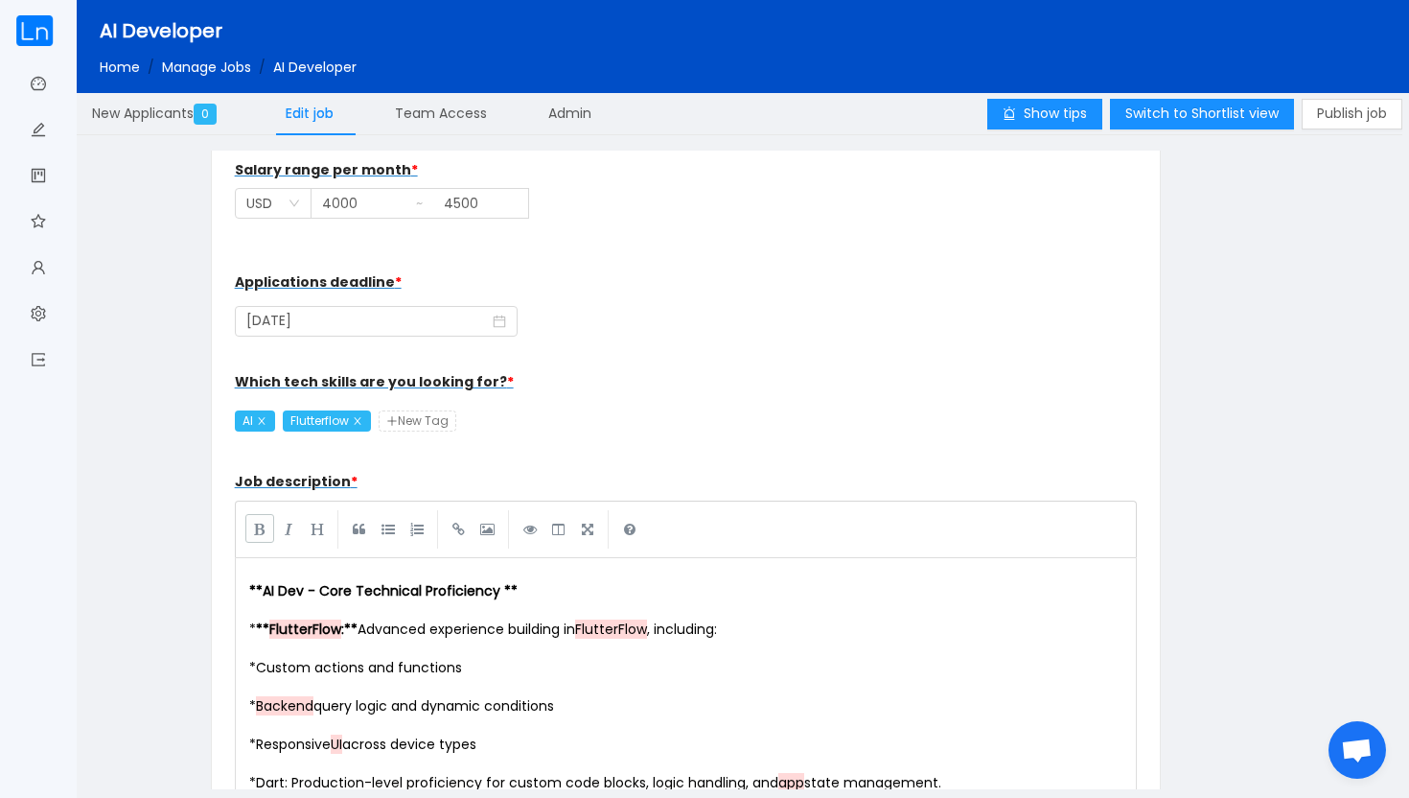
click at [429, 417] on span "New Tag" at bounding box center [418, 420] width 78 height 21
type input "Firebase"
click at [548, 415] on div "Which tech skills are you looking for? * AI Flutterflow Firebase" at bounding box center [686, 400] width 903 height 77
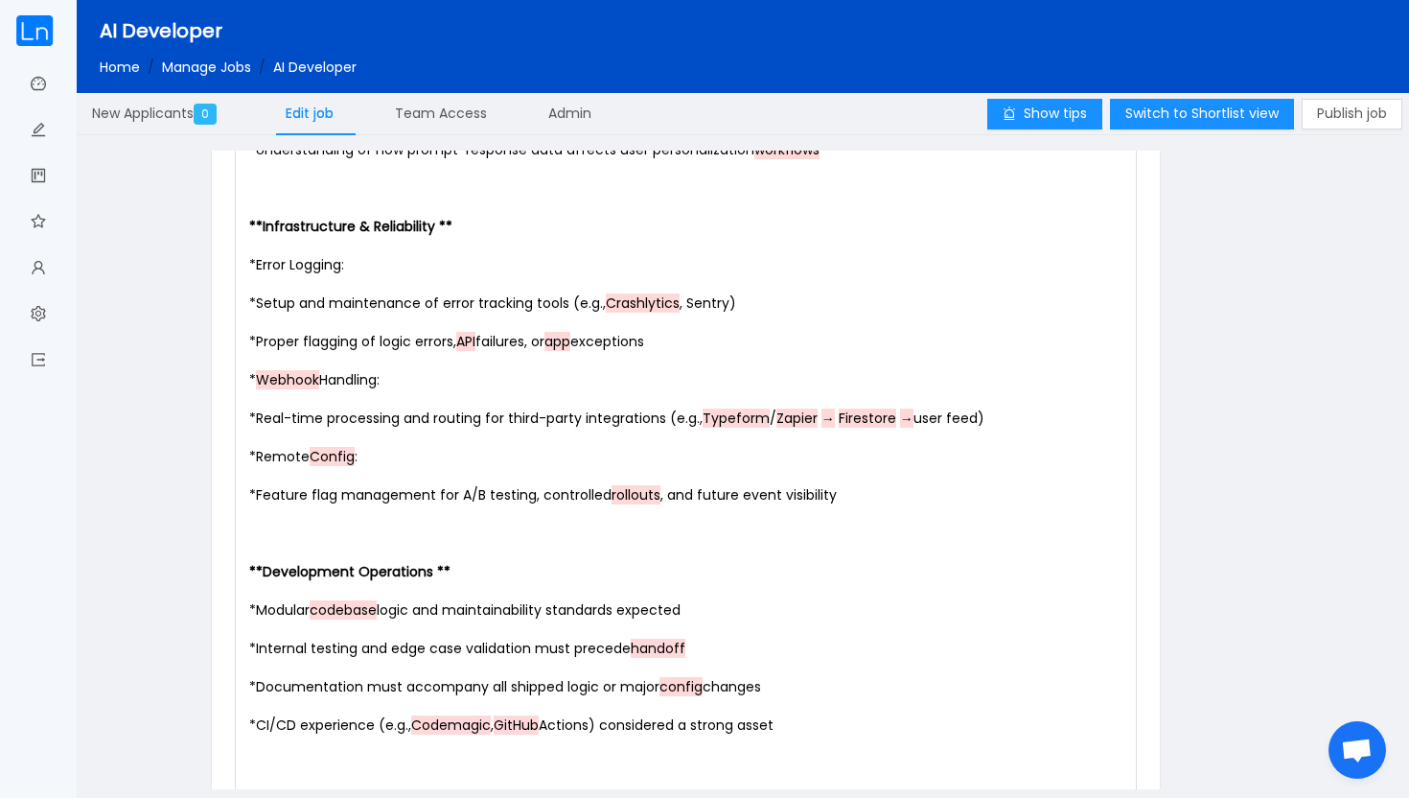
scroll to position [3518, 0]
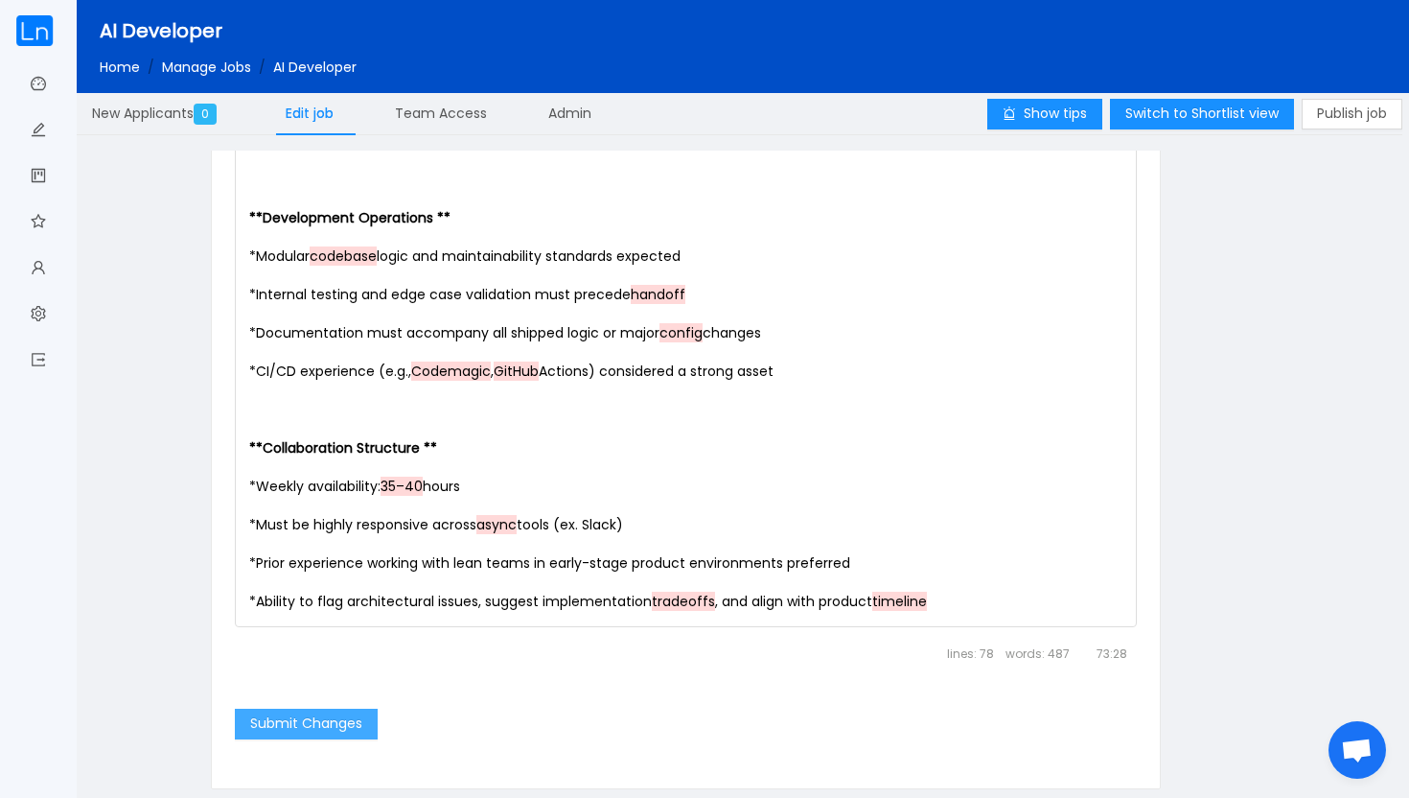
click at [290, 730] on button "Submit Changes" at bounding box center [306, 723] width 143 height 31
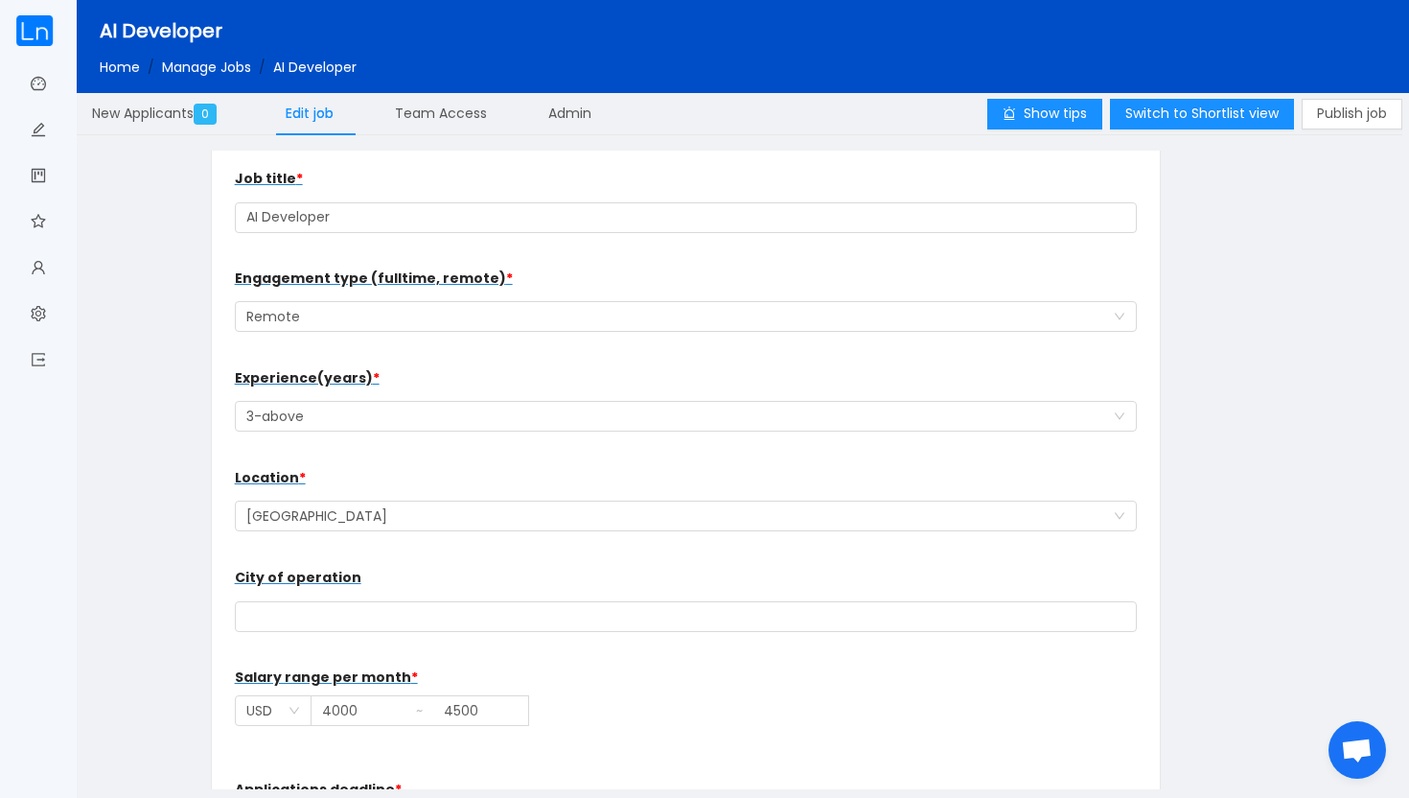
scroll to position [20, 0]
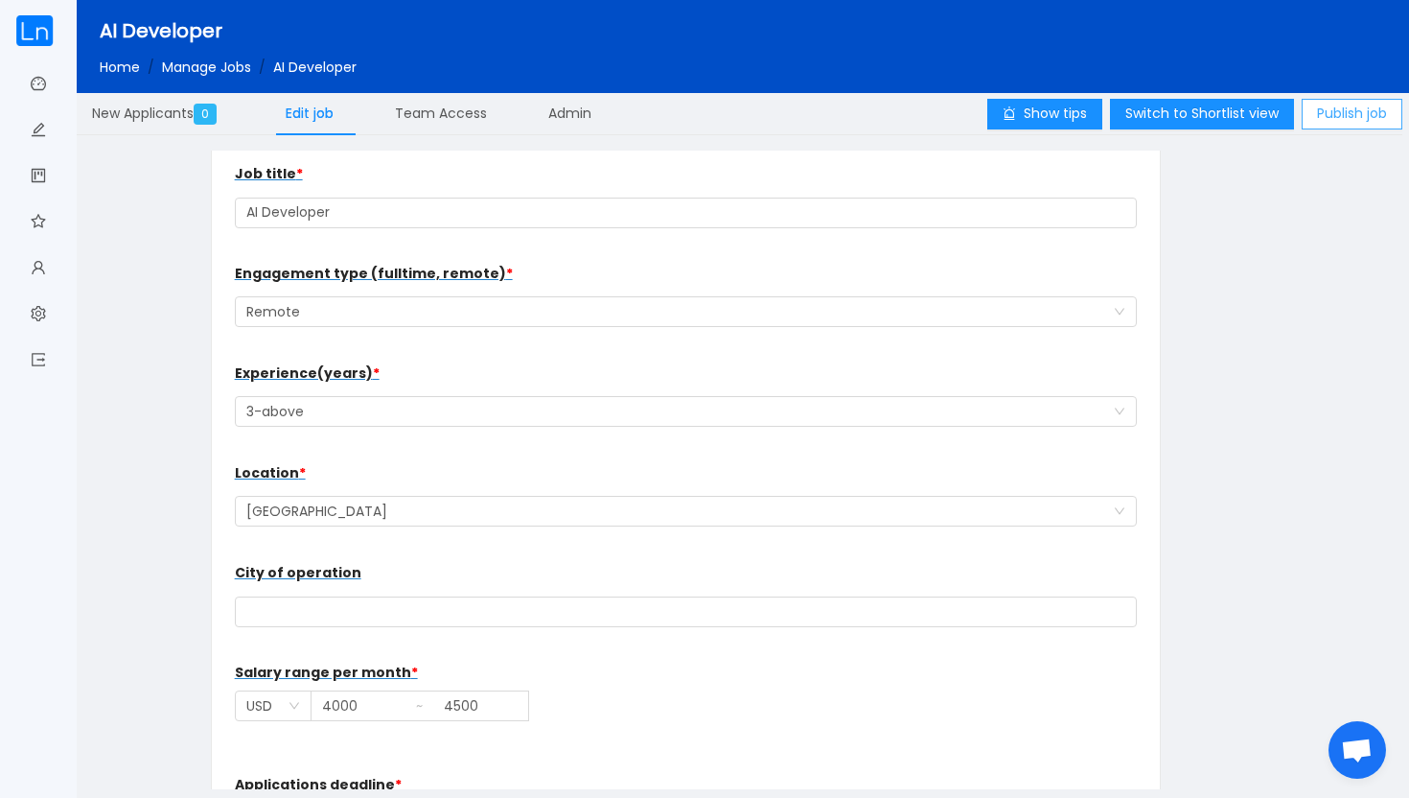
click at [1359, 114] on button "Publish job" at bounding box center [1352, 114] width 101 height 31
